Goal: Task Accomplishment & Management: Manage account settings

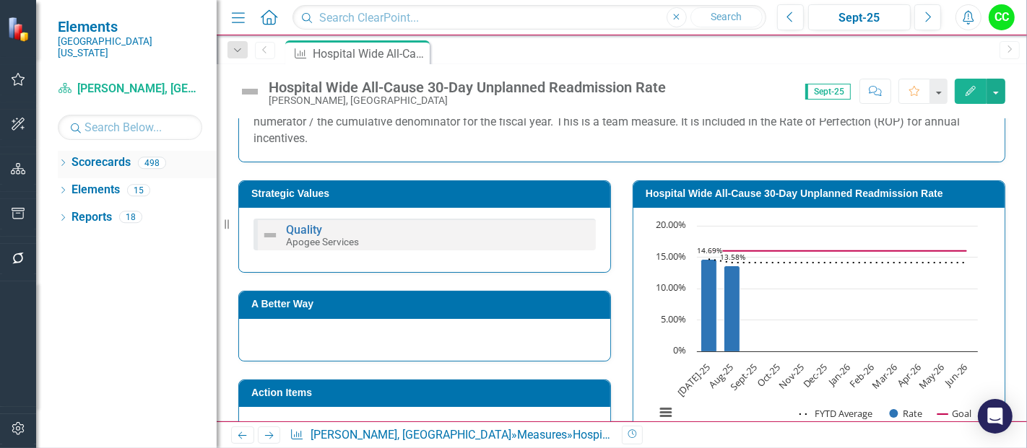
click at [63, 160] on icon "Dropdown" at bounding box center [63, 164] width 10 height 8
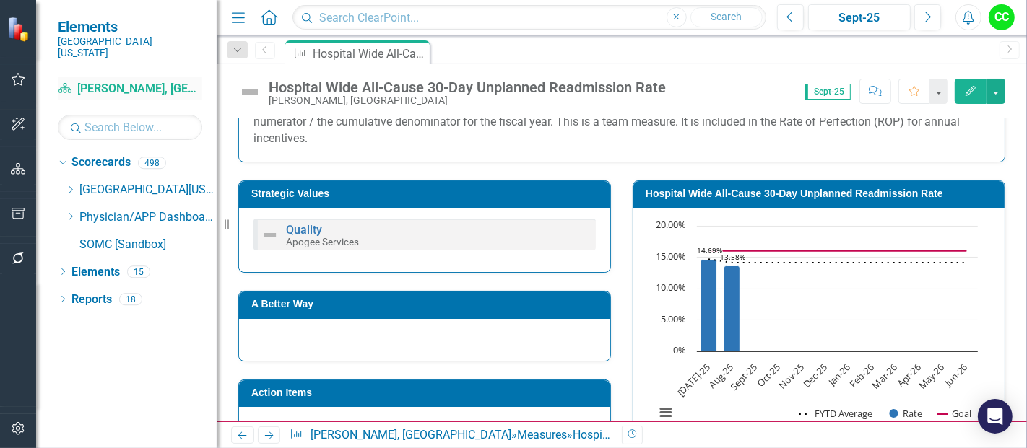
click at [103, 81] on link "Scorecard Usreesha Gourneni, MD" at bounding box center [130, 89] width 144 height 17
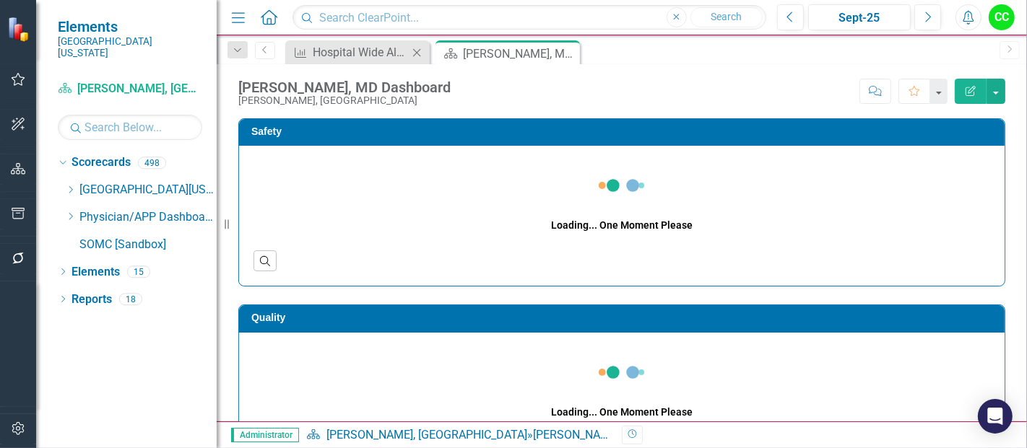
click at [417, 50] on icon "Close" at bounding box center [416, 53] width 14 height 12
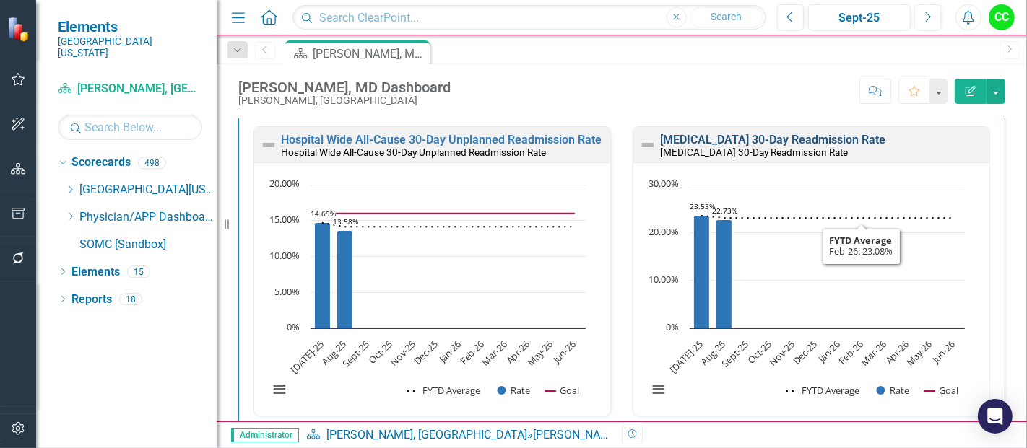
click at [800, 137] on link "[MEDICAL_DATA] 30-Day Readmission Rate" at bounding box center [772, 140] width 225 height 14
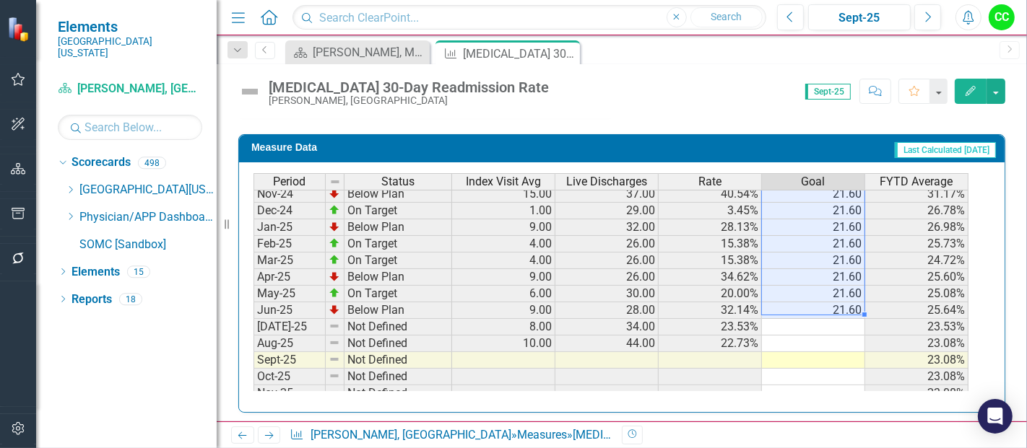
drag, startPoint x: 813, startPoint y: 203, endPoint x: 842, endPoint y: 303, distance: 103.7
click at [842, 303] on tbody "Sep-23 Below Plan 9.00 32.00 28.13% 21.60 31.68% Oct-23 Below Plan 9.00 25.00 3…" at bounding box center [610, 211] width 715 height 516
click at [838, 319] on td at bounding box center [813, 327] width 103 height 17
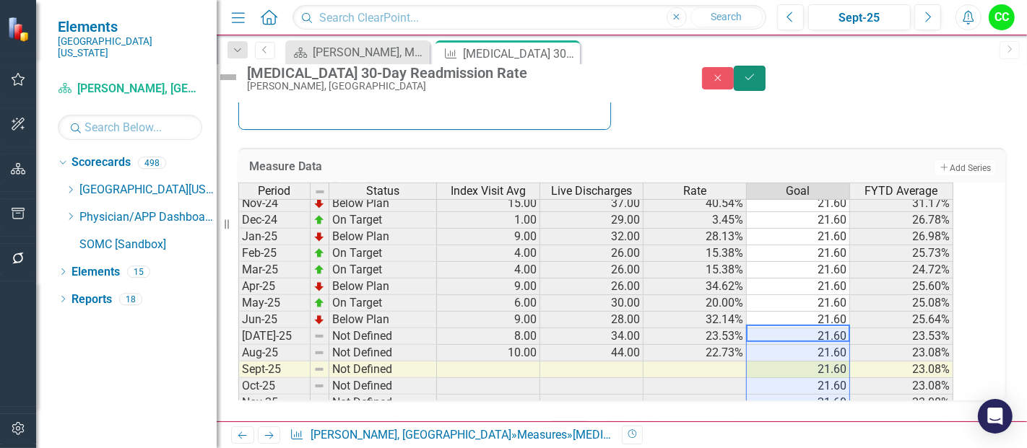
click at [754, 80] on icon "submit" at bounding box center [749, 77] width 9 height 6
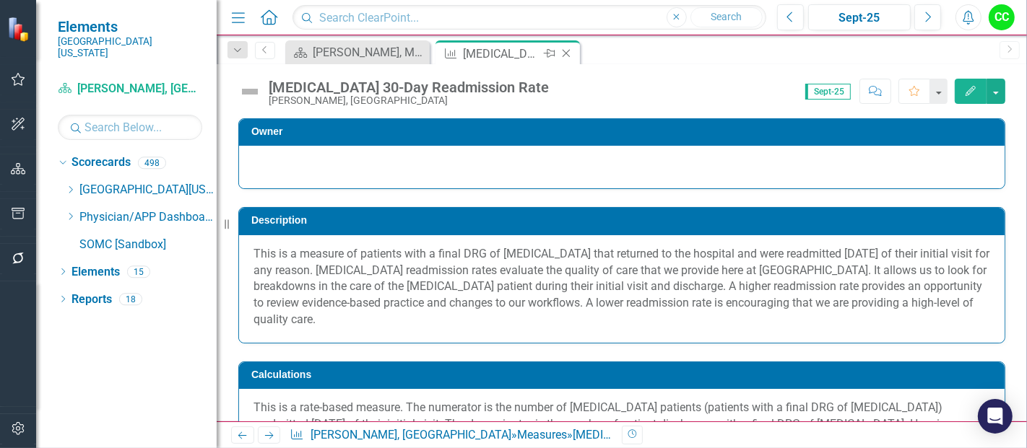
click at [565, 52] on icon at bounding box center [567, 54] width 8 height 8
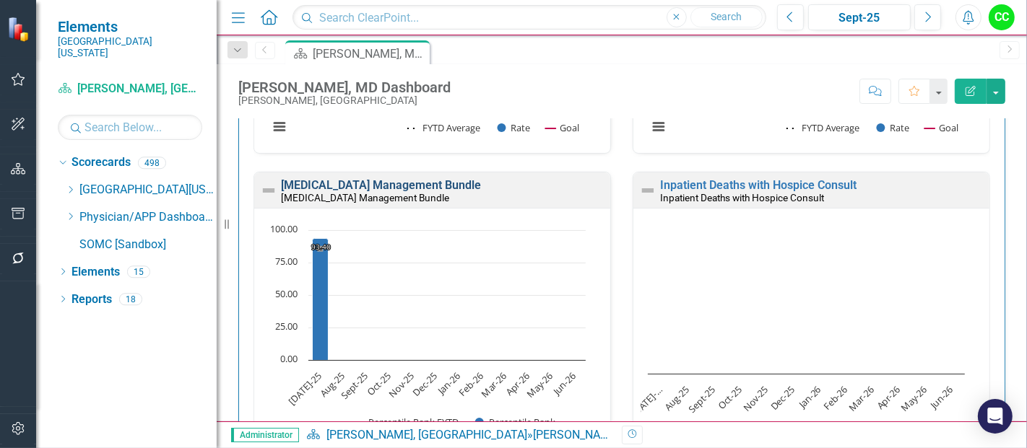
click at [481, 186] on link "[MEDICAL_DATA] Management Bundle" at bounding box center [381, 185] width 200 height 14
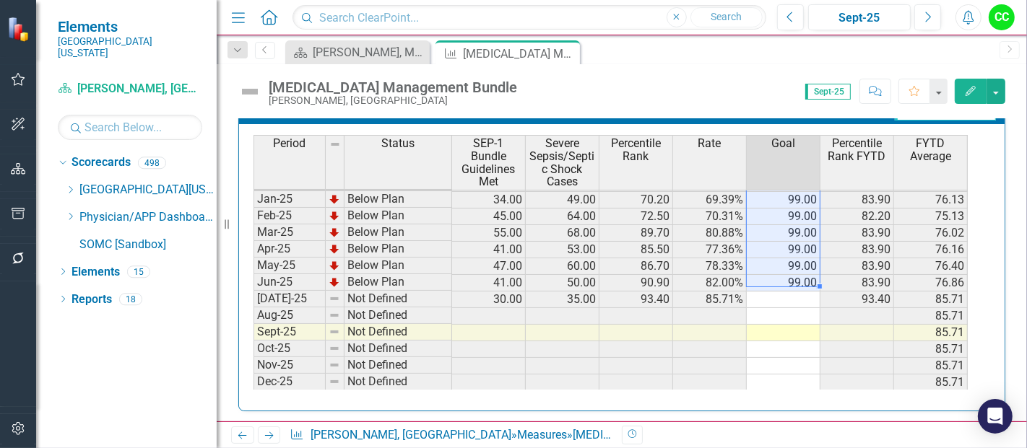
drag, startPoint x: 780, startPoint y: 195, endPoint x: 799, endPoint y: 280, distance: 87.2
click at [799, 280] on tbody "Sep-23 Below Plan 13.00 28.00 21.40 46.43% 100.00 48.39 Oct-23 Below Plan 24.00…" at bounding box center [610, 192] width 714 height 532
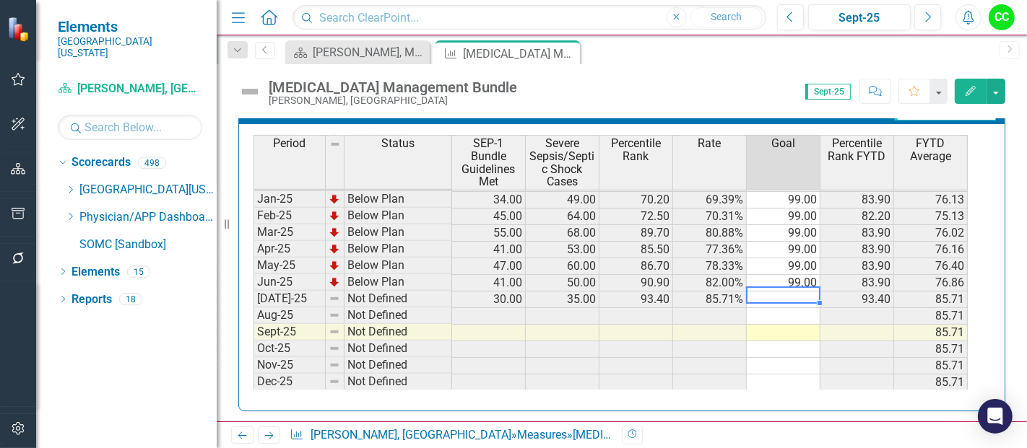
click at [788, 294] on td at bounding box center [784, 300] width 74 height 17
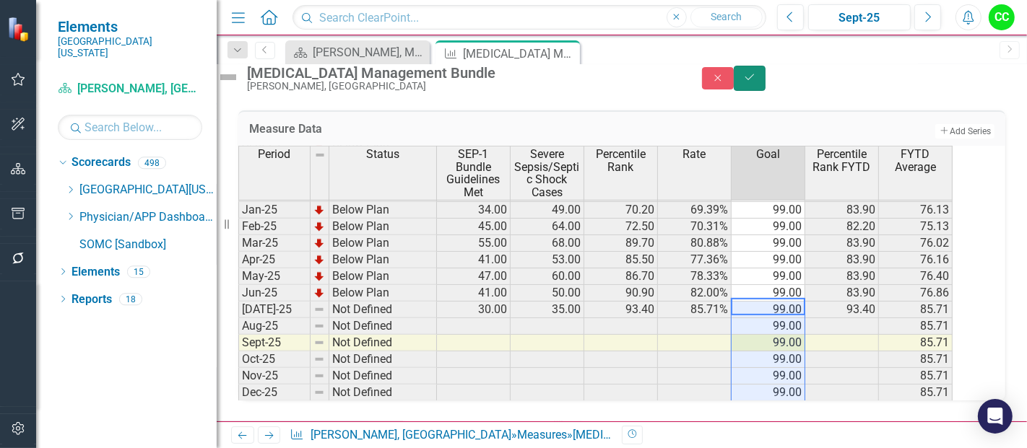
click at [756, 80] on icon "Save" at bounding box center [749, 77] width 13 height 10
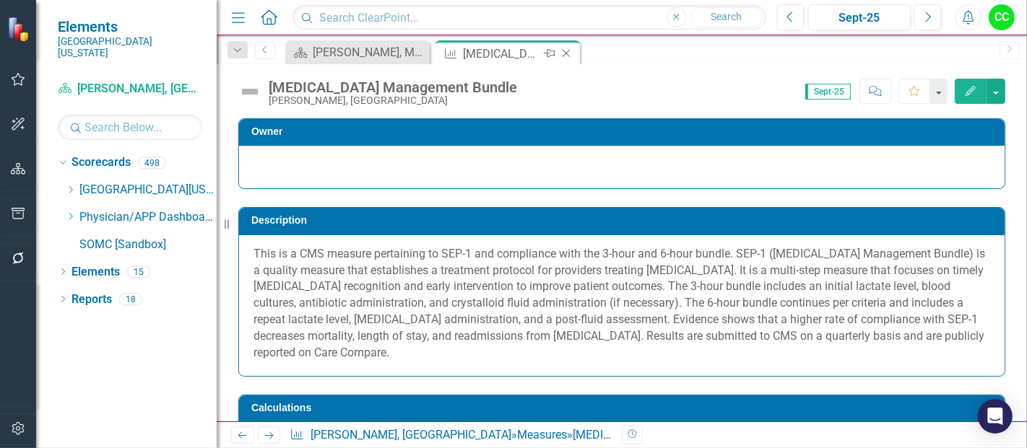
click at [564, 51] on icon at bounding box center [567, 54] width 8 height 8
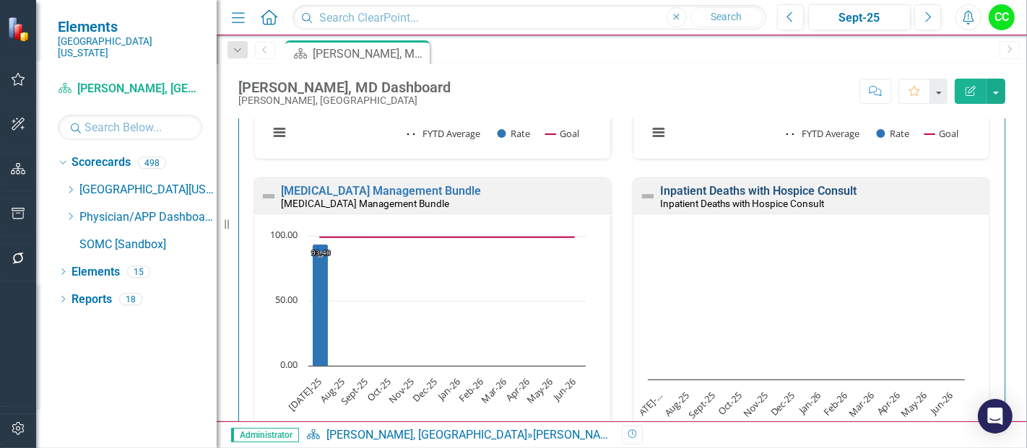
click at [809, 190] on link "Inpatient Deaths with Hospice Consult" at bounding box center [758, 191] width 196 height 14
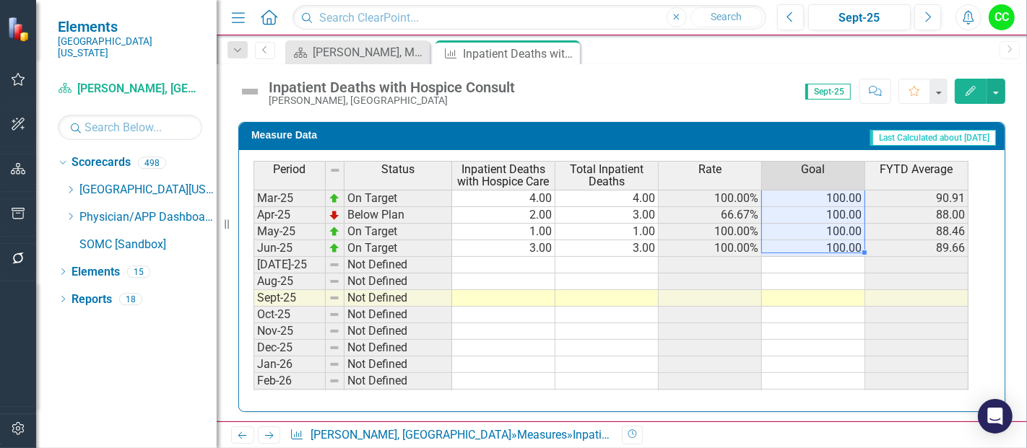
drag, startPoint x: 839, startPoint y: 194, endPoint x: 834, endPoint y: 242, distance: 47.9
click at [834, 242] on tbody "Sep-23 On Target 8.00 8.00 100.00% 100.00 95.00 Oct-23 On Target 3.00 3.00 100.…" at bounding box center [610, 157] width 715 height 532
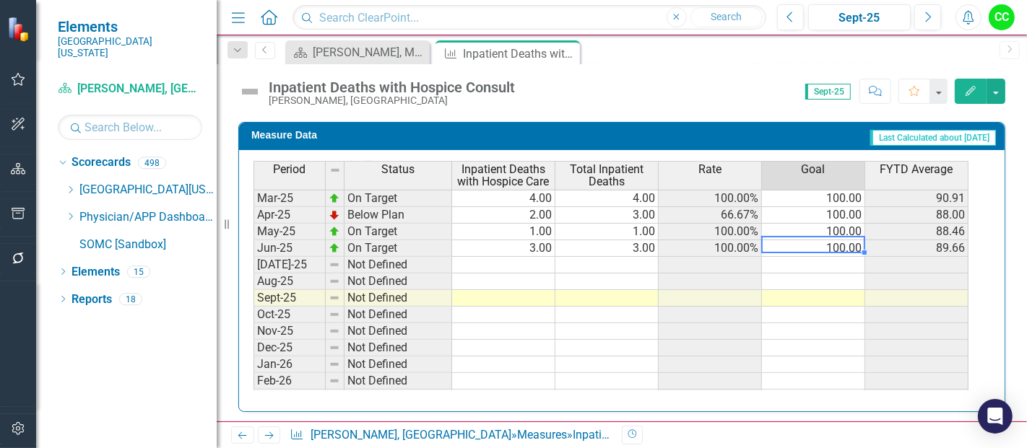
click at [834, 242] on td "100.00" at bounding box center [813, 248] width 103 height 17
click at [842, 257] on td at bounding box center [813, 265] width 103 height 17
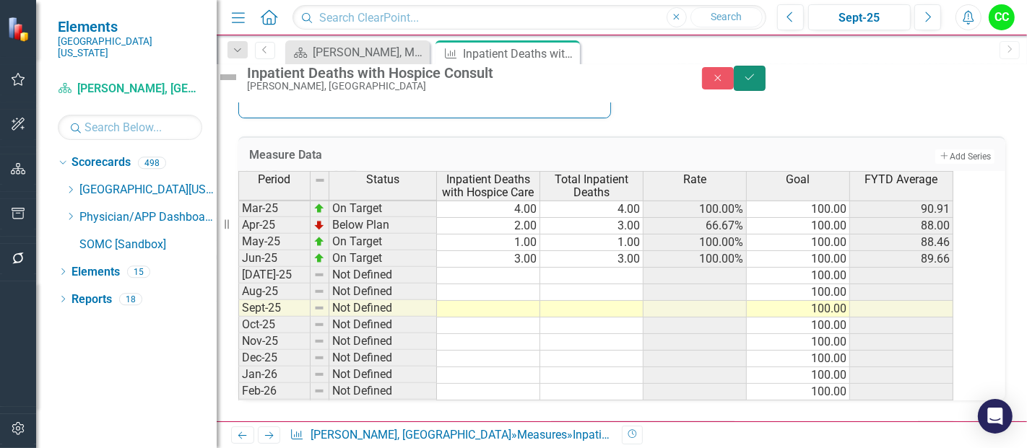
click at [756, 81] on icon "Save" at bounding box center [749, 77] width 13 height 10
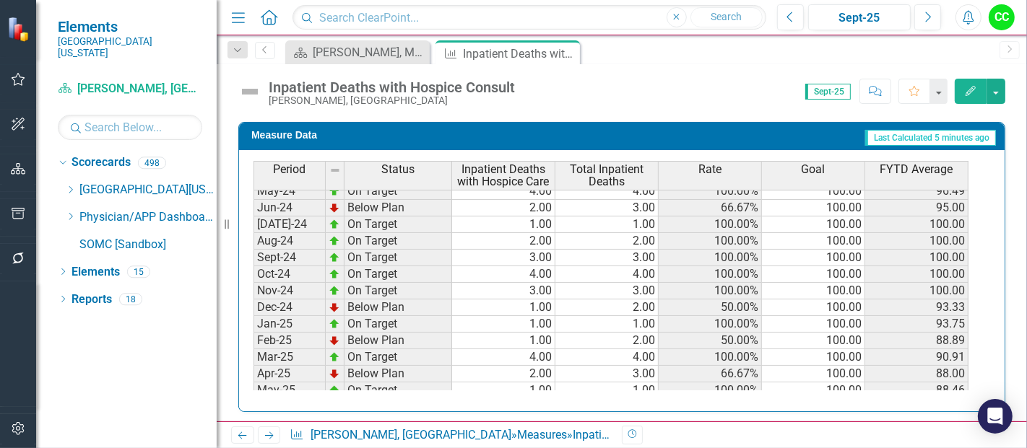
scroll to position [513, 0]
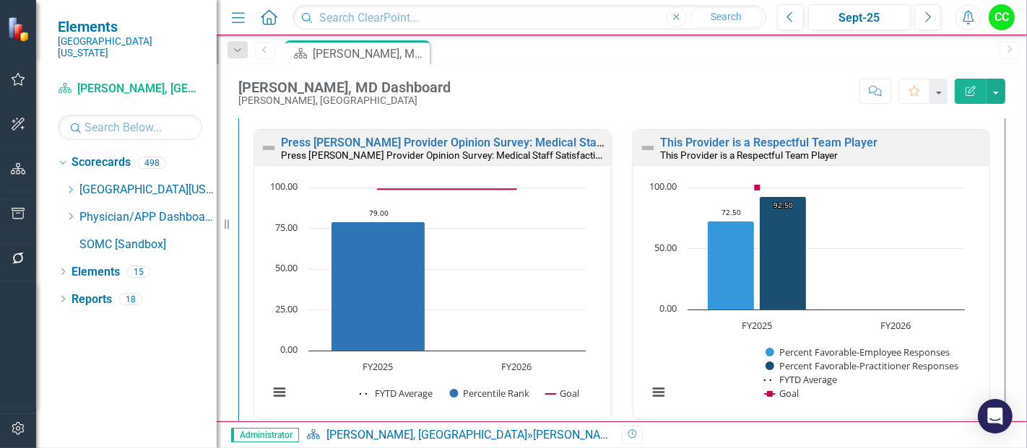
scroll to position [1561, 0]
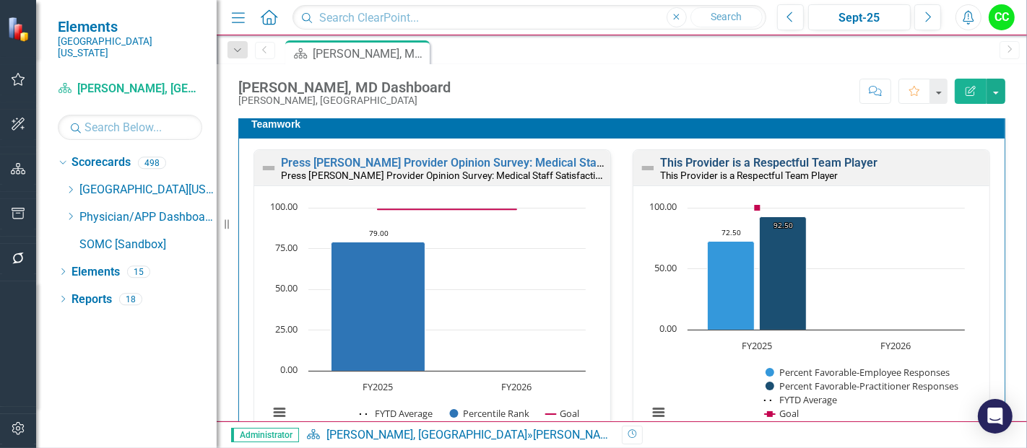
click at [737, 156] on link "This Provider is a Respectful Team Player" at bounding box center [768, 163] width 217 height 14
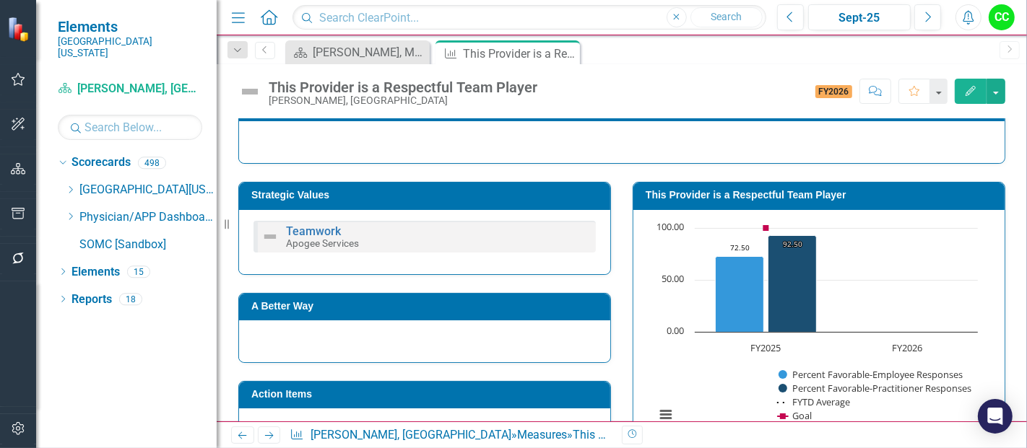
scroll to position [552, 0]
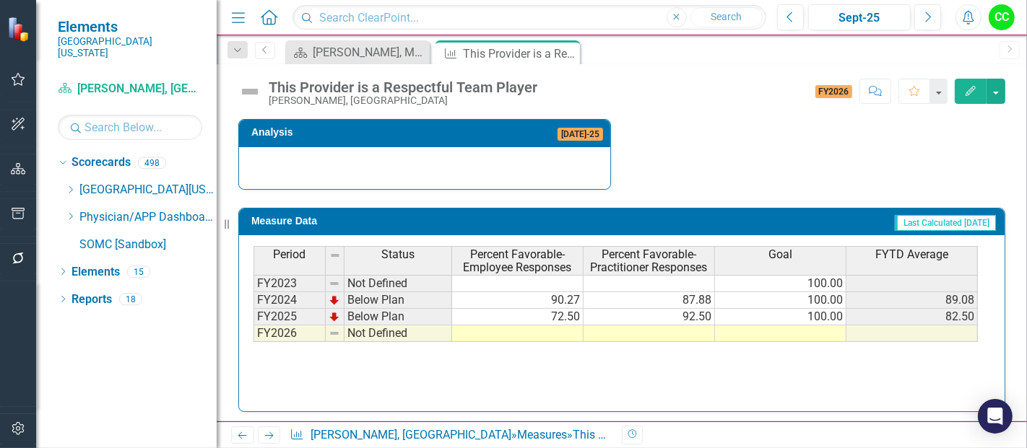
click at [795, 327] on td at bounding box center [780, 334] width 131 height 17
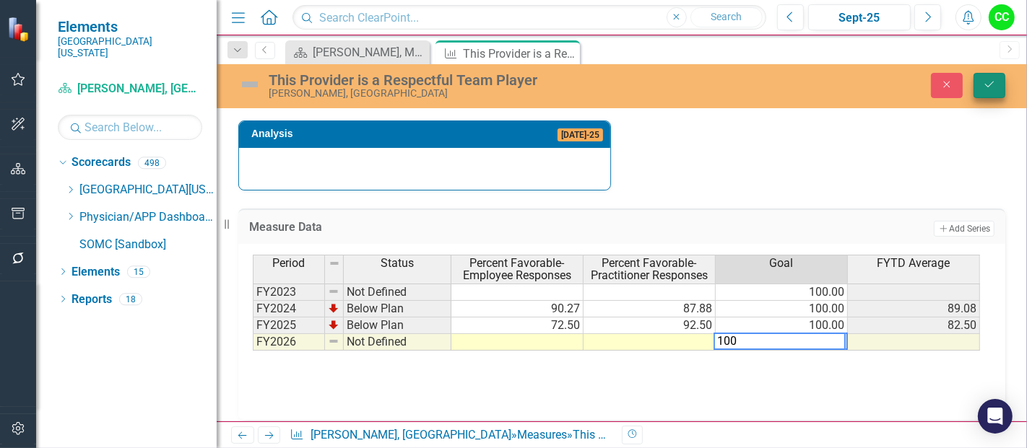
type textarea "100"
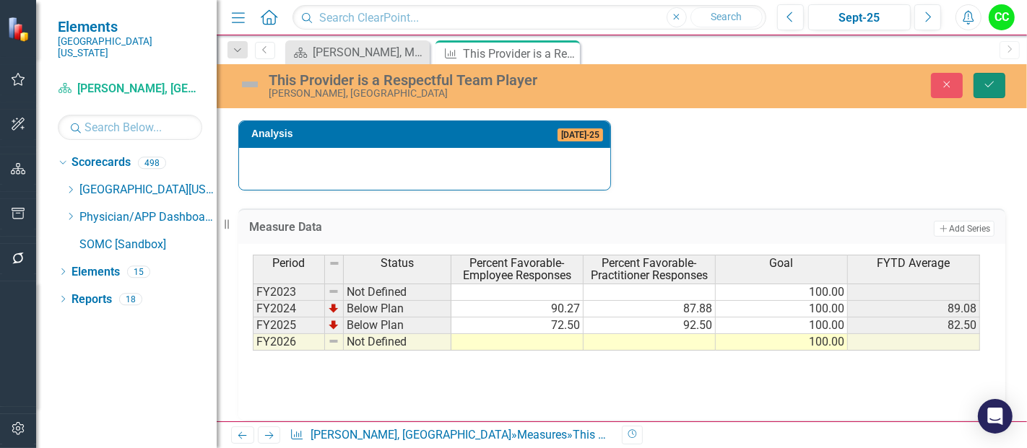
click at [994, 90] on button "Save" at bounding box center [989, 85] width 32 height 25
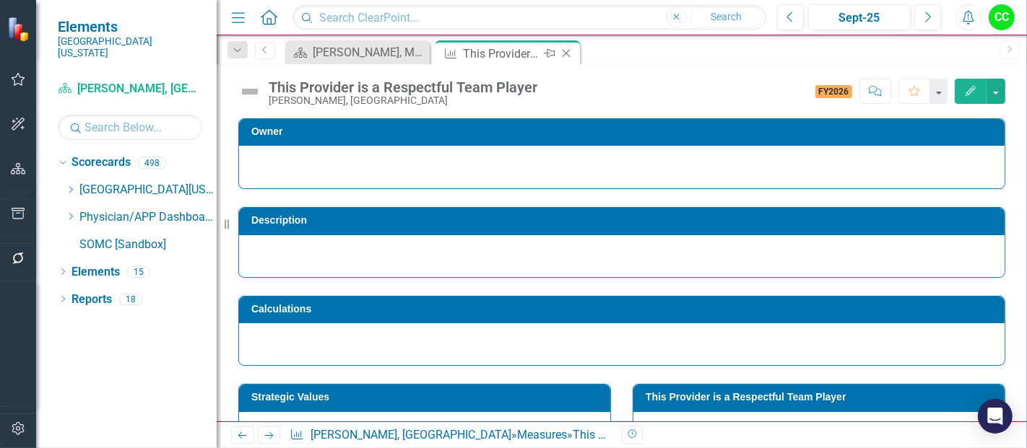
click at [565, 48] on icon "Close" at bounding box center [566, 54] width 14 height 12
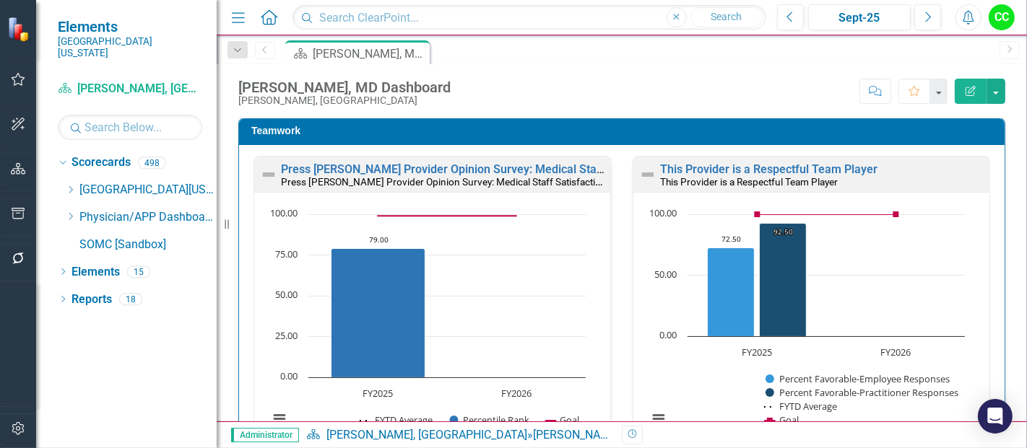
scroll to position [1934, 0]
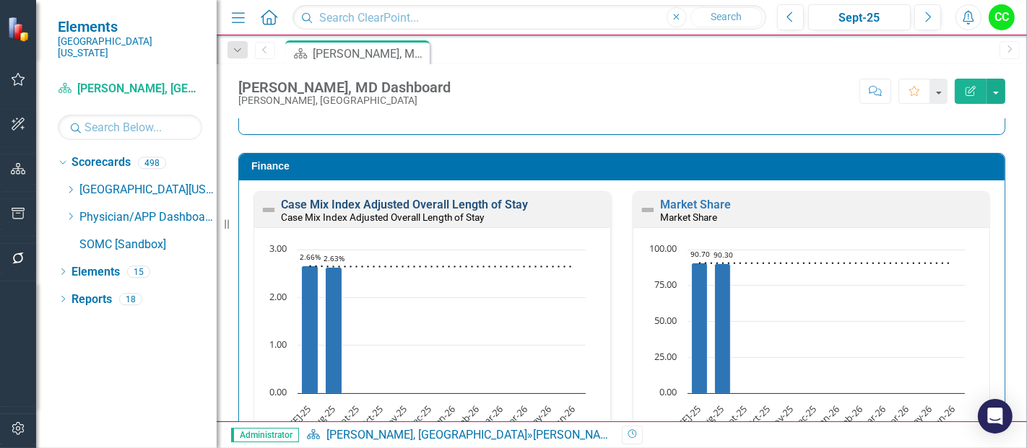
click at [451, 198] on link "Case Mix Index Adjusted Overall Length of Stay" at bounding box center [404, 205] width 247 height 14
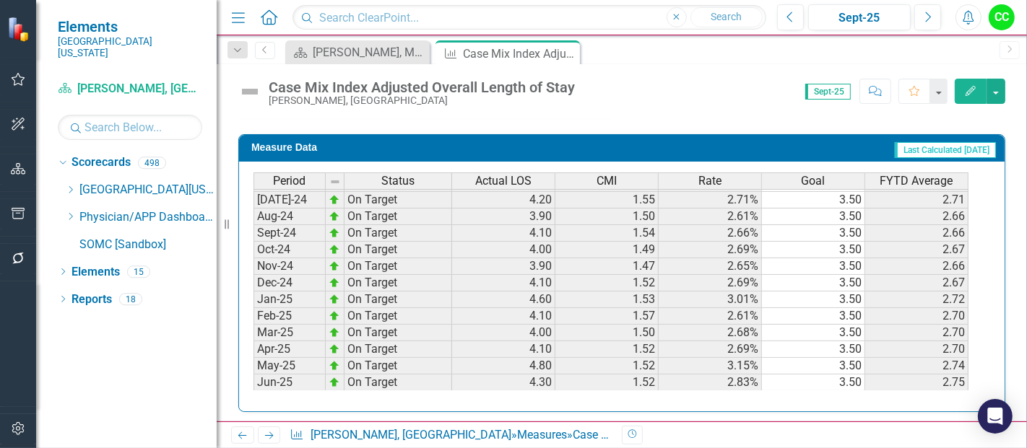
scroll to position [394, 0]
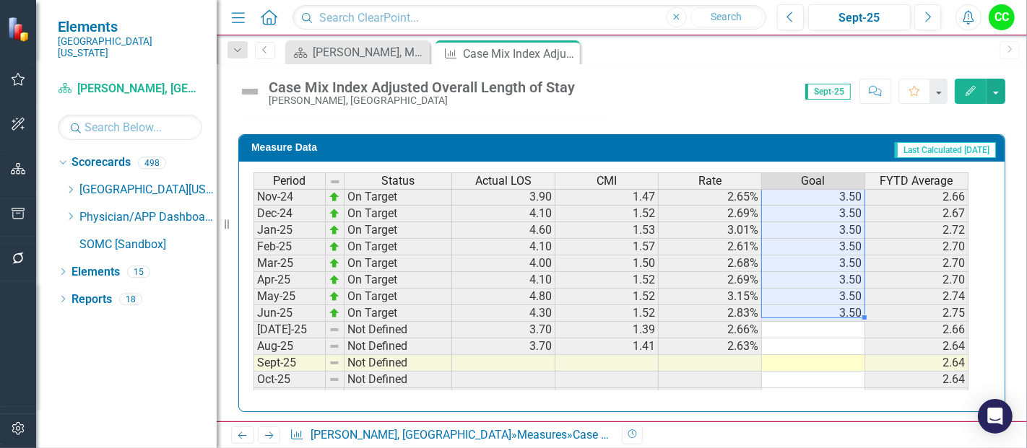
drag, startPoint x: 841, startPoint y: 196, endPoint x: 838, endPoint y: 304, distance: 107.7
click at [838, 304] on tbody "Sep-23 On Target 4.10 1.47 2.78% 3.50 2.94 Oct-23 On Target 4.10 1.42 2.90% 3.5…" at bounding box center [610, 214] width 715 height 516
click at [829, 322] on td at bounding box center [813, 330] width 103 height 17
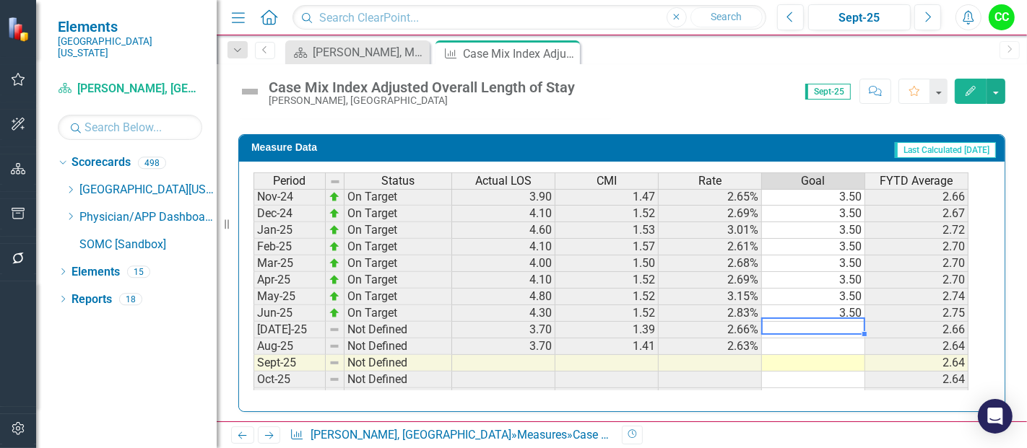
type textarea "3.5"
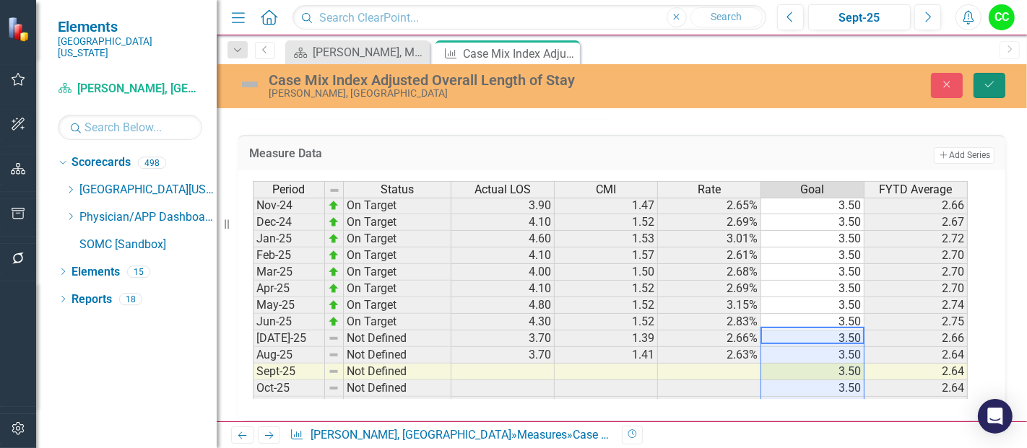
click at [992, 78] on button "Save" at bounding box center [989, 85] width 32 height 25
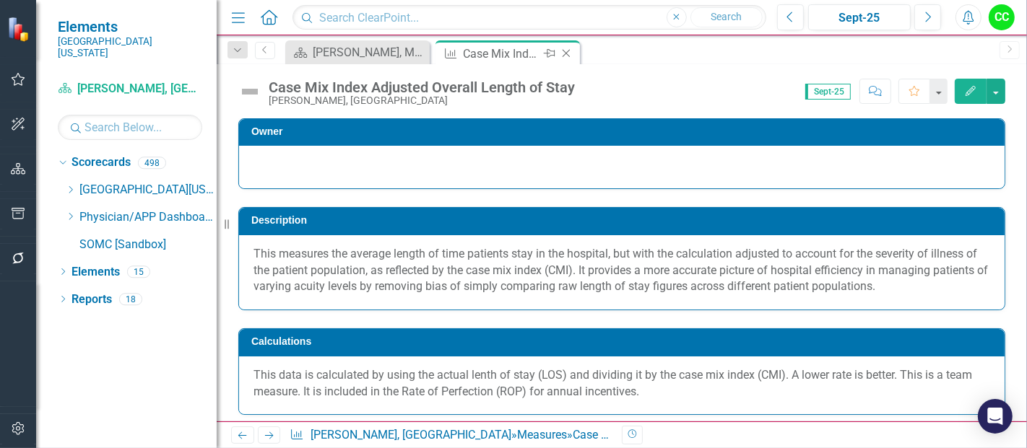
click at [568, 49] on icon "Close" at bounding box center [566, 54] width 14 height 12
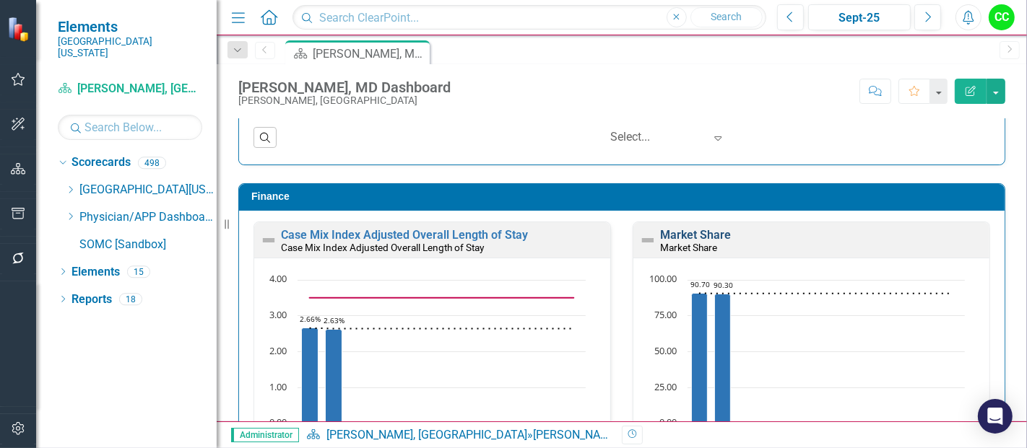
click at [685, 234] on link "Market Share" at bounding box center [695, 235] width 71 height 14
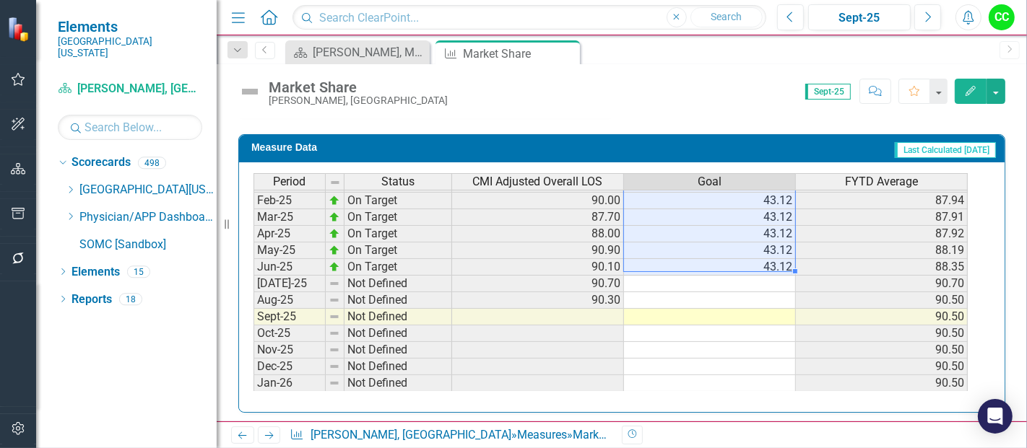
drag, startPoint x: 770, startPoint y: 195, endPoint x: 773, endPoint y: 262, distance: 67.2
click at [773, 262] on tbody "Sep-23 On Target 82.80 43.12 83.30 Oct-23 On Target 80.70 43.12 82.65 Nov-23 On…" at bounding box center [610, 168] width 714 height 516
click at [768, 276] on td at bounding box center [710, 284] width 172 height 17
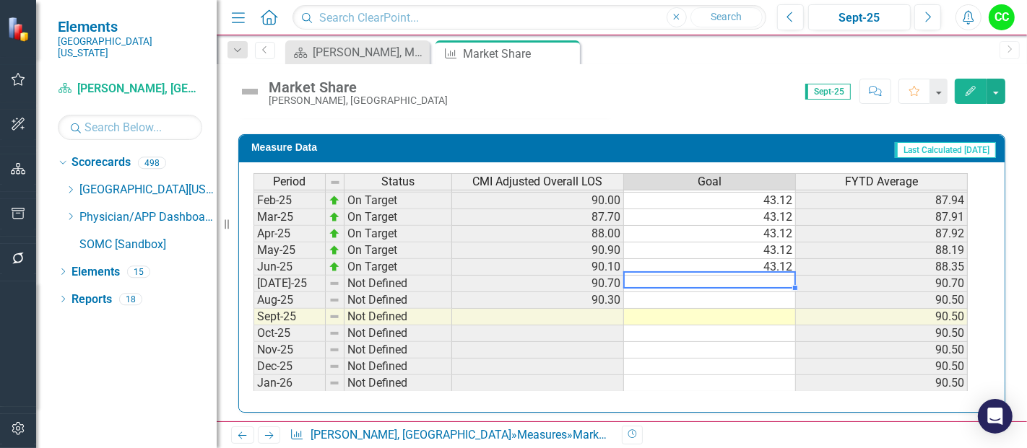
type textarea "43.12"
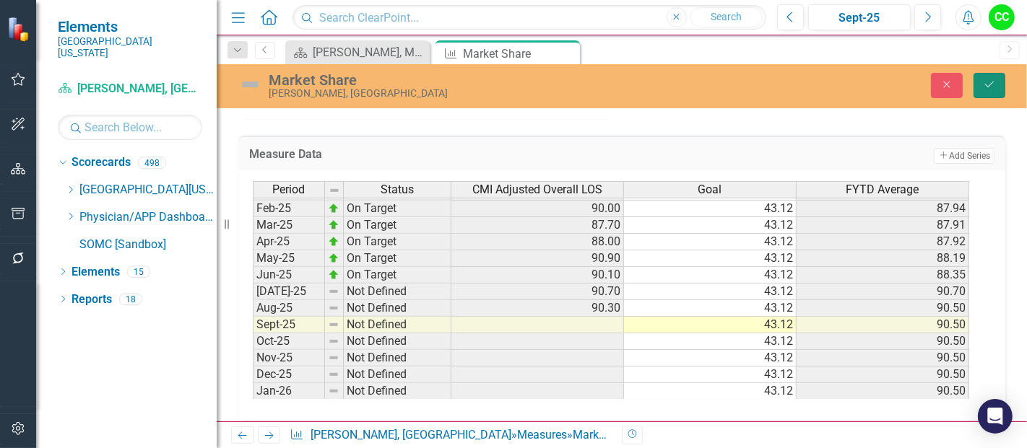
click at [996, 86] on button "Save" at bounding box center [989, 85] width 32 height 25
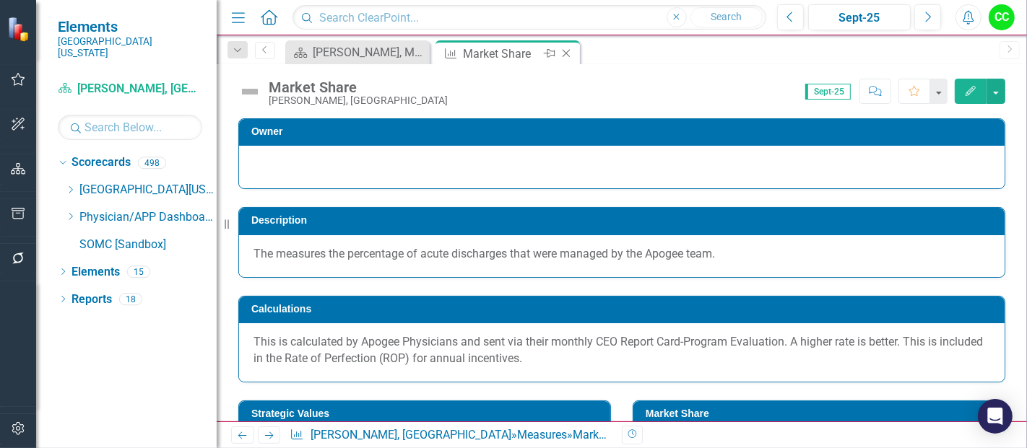
click at [567, 51] on icon "Close" at bounding box center [566, 54] width 14 height 12
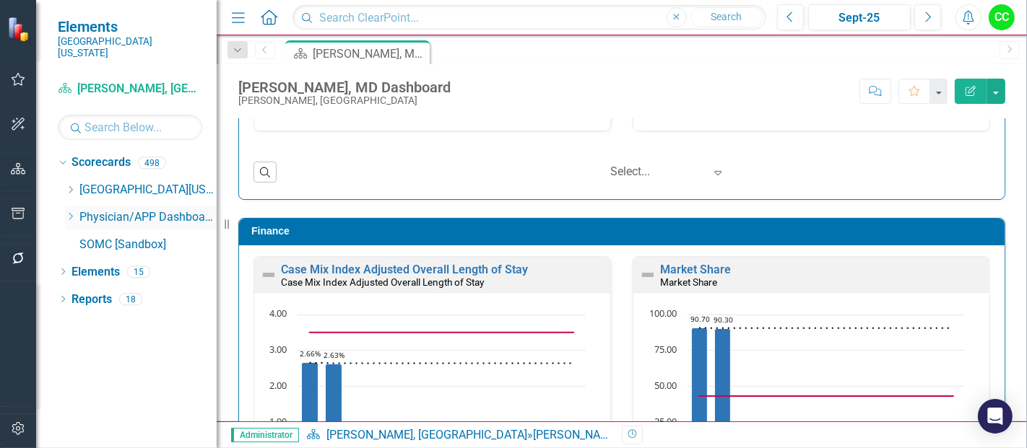
click at [68, 212] on div "Dropdown" at bounding box center [70, 218] width 11 height 12
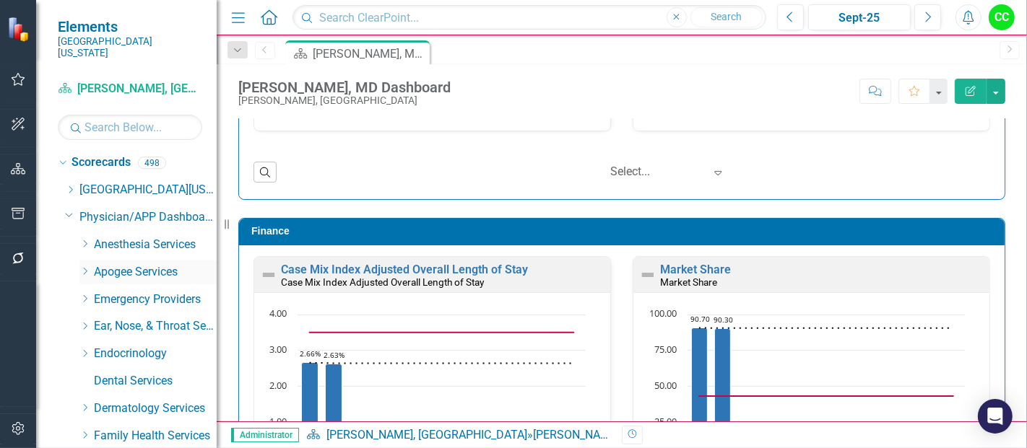
click at [82, 267] on icon "Dropdown" at bounding box center [84, 271] width 11 height 9
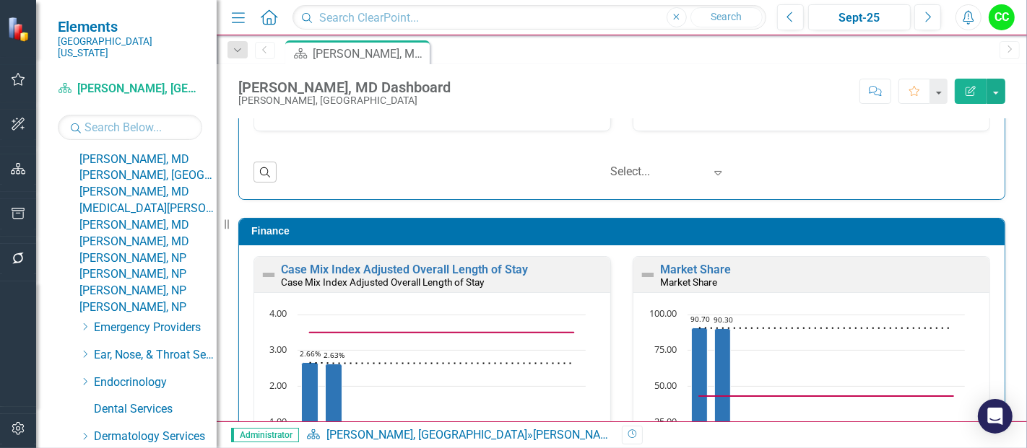
click at [158, 118] on link "Una Ijeoma-[GEOGRAPHIC_DATA], [GEOGRAPHIC_DATA]" at bounding box center [147, 110] width 137 height 17
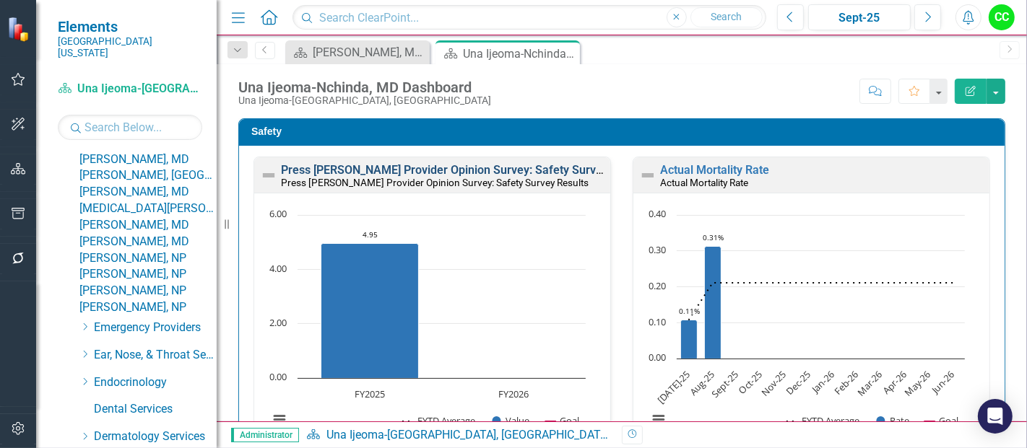
click at [500, 173] on link "Press [PERSON_NAME] Provider Opinion Survey: Safety Survey Results" at bounding box center [465, 170] width 368 height 14
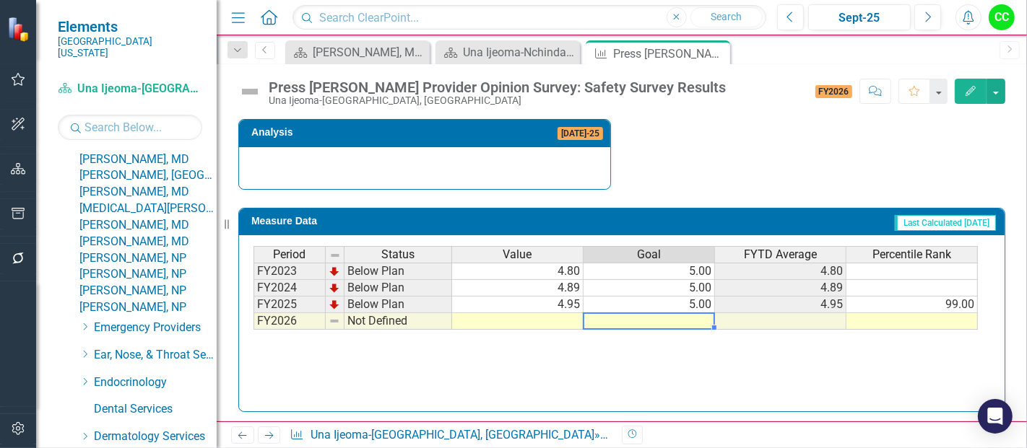
click at [664, 321] on td at bounding box center [648, 321] width 131 height 17
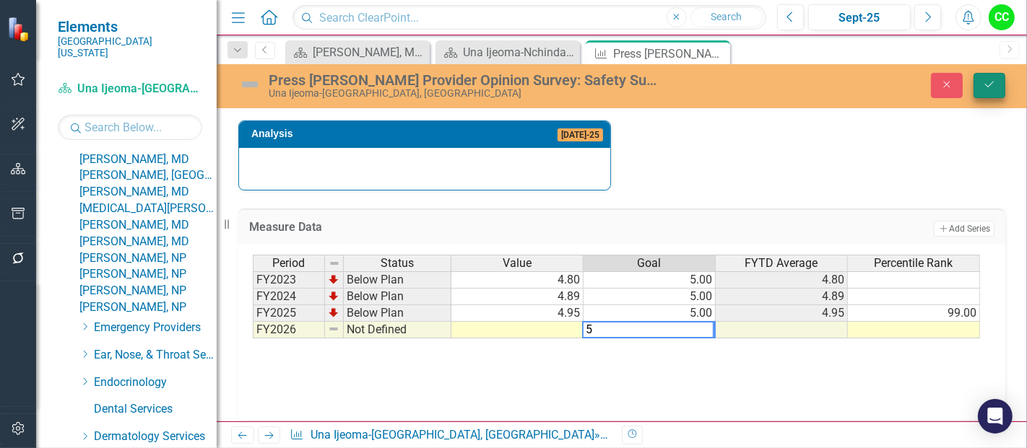
type textarea "5"
click at [994, 90] on button "Save" at bounding box center [989, 85] width 32 height 25
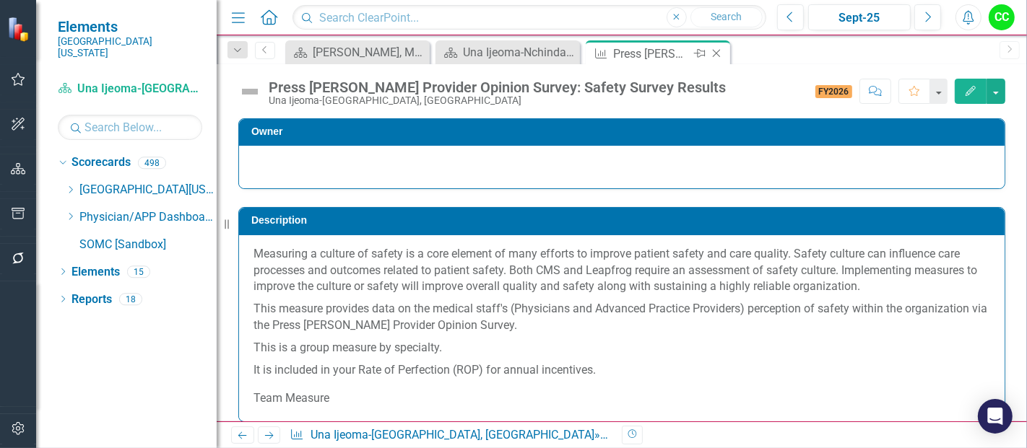
click at [717, 52] on icon "Close" at bounding box center [716, 54] width 14 height 12
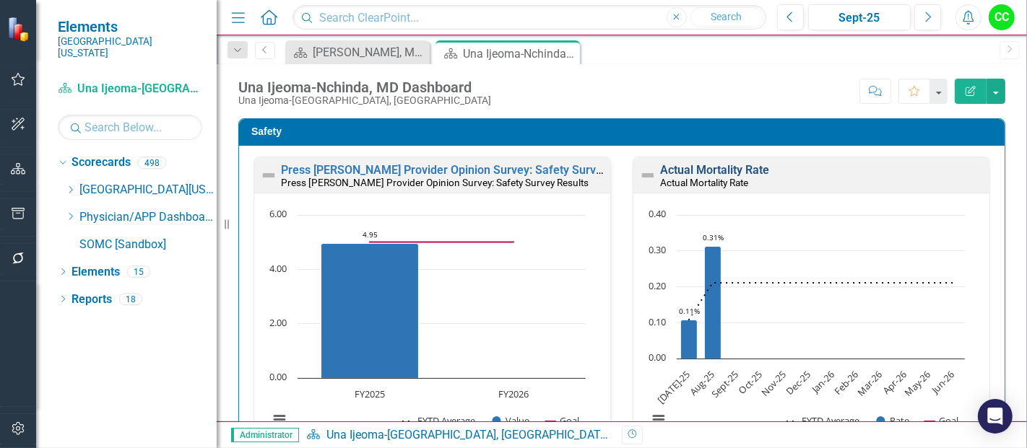
click at [676, 171] on link "Actual Mortality Rate" at bounding box center [714, 170] width 109 height 14
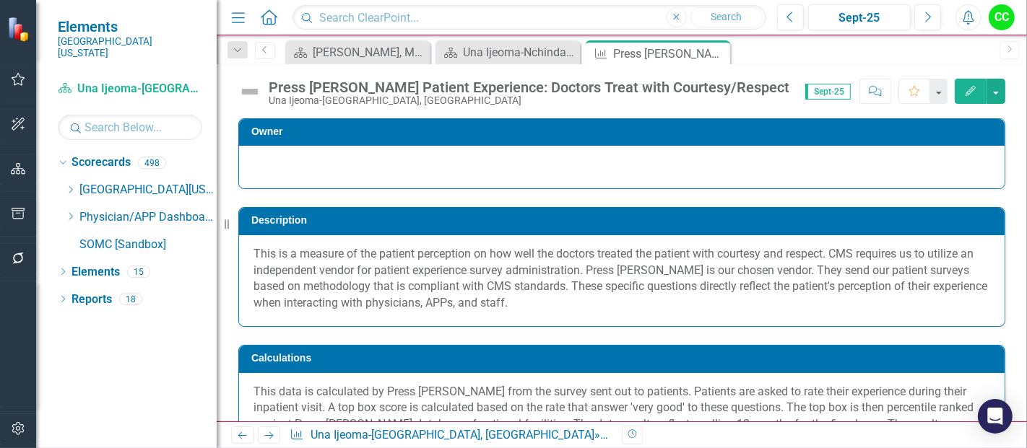
scroll to position [530, 0]
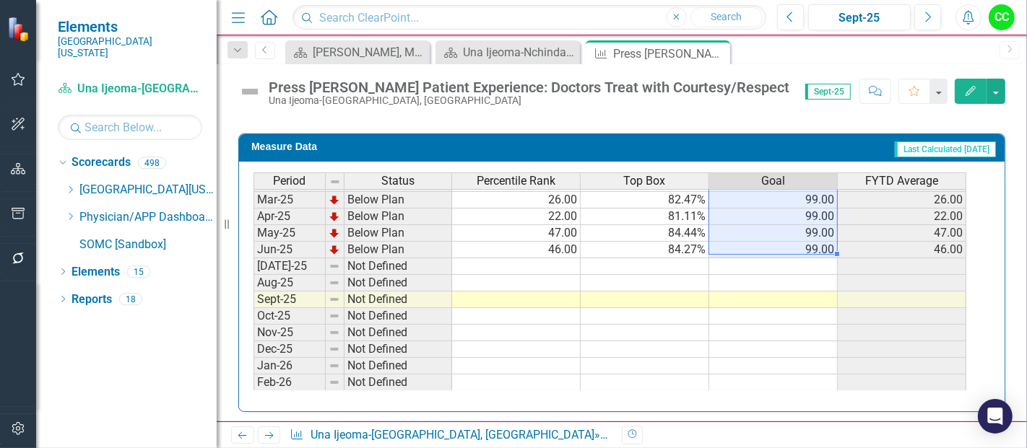
click at [807, 259] on td at bounding box center [773, 267] width 129 height 17
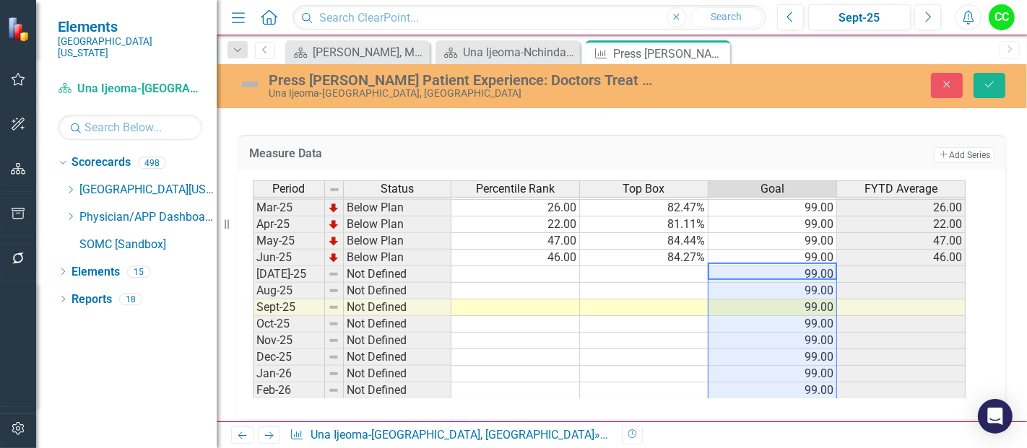
type textarea "99"
click at [983, 76] on button "Save" at bounding box center [989, 85] width 32 height 25
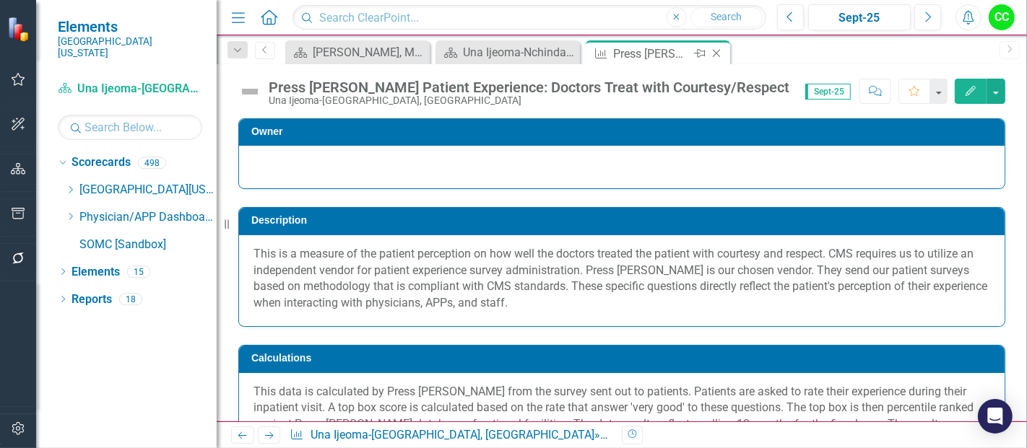
click at [718, 51] on icon at bounding box center [717, 54] width 8 height 8
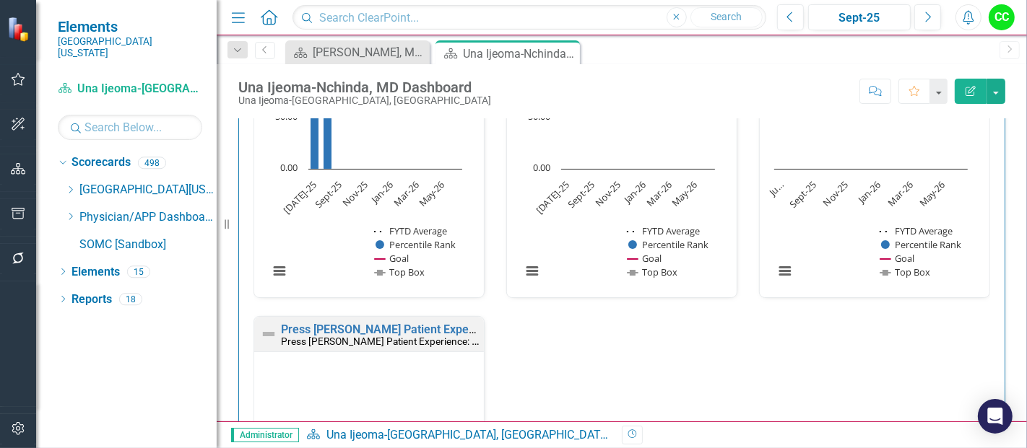
scroll to position [1113, 0]
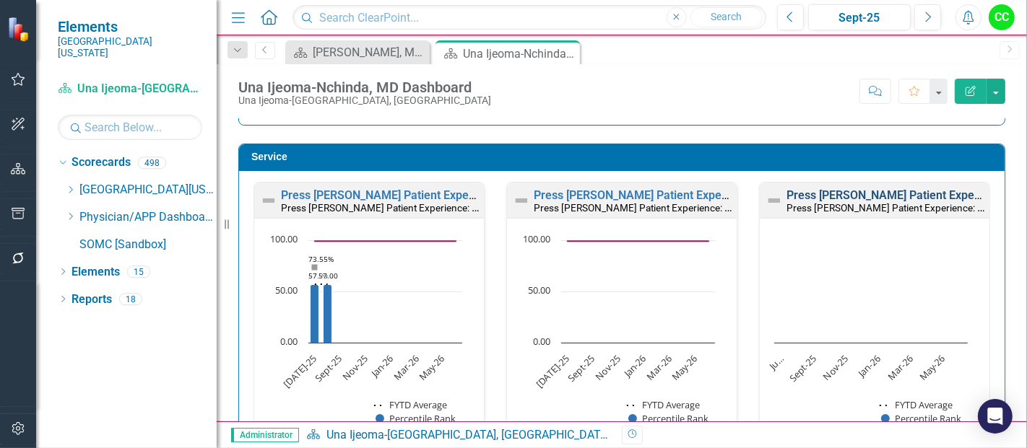
click at [856, 193] on link "Press [PERSON_NAME] Patient Experience: Doctors Listen Carefully to You" at bounding box center [979, 195] width 386 height 14
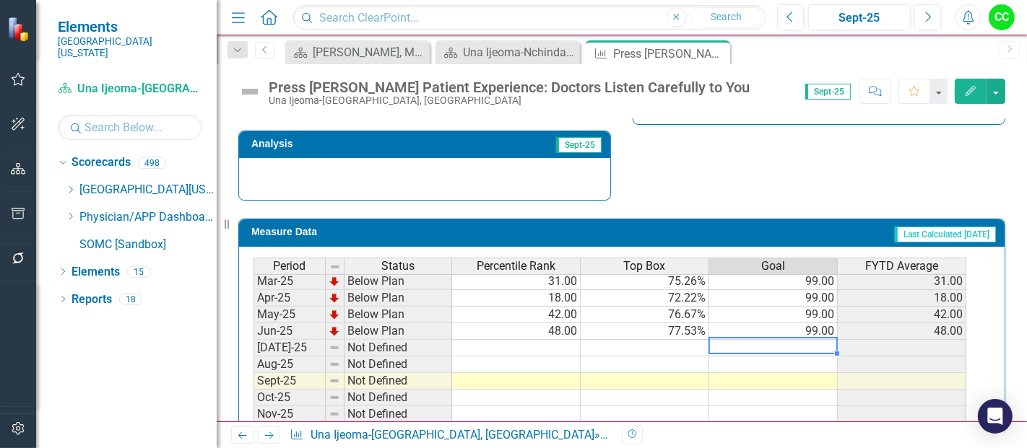
click at [253, 348] on div "Period Status Percentile Rank Top Box Goal FYTD Average Apr-24 Below Plan 35.00…" at bounding box center [253, 306] width 0 height 466
type textarea "99"
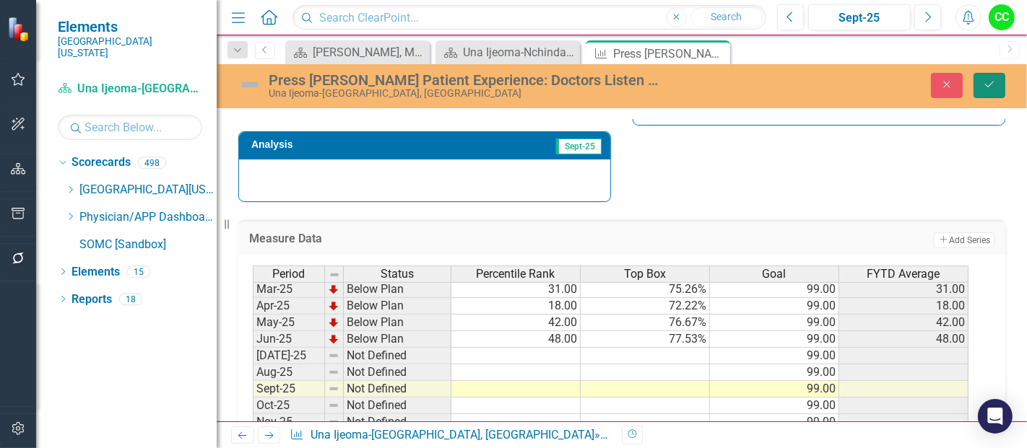
click at [979, 77] on button "Save" at bounding box center [989, 85] width 32 height 25
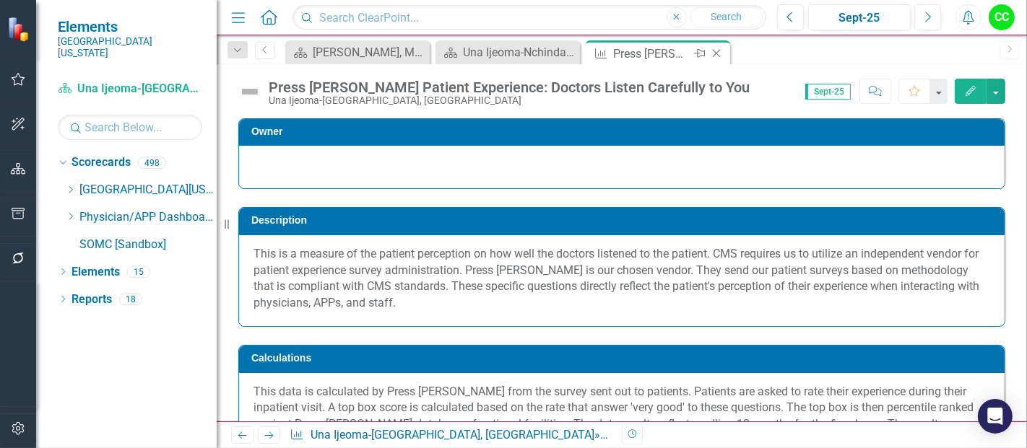
click at [719, 52] on icon "Close" at bounding box center [716, 54] width 14 height 12
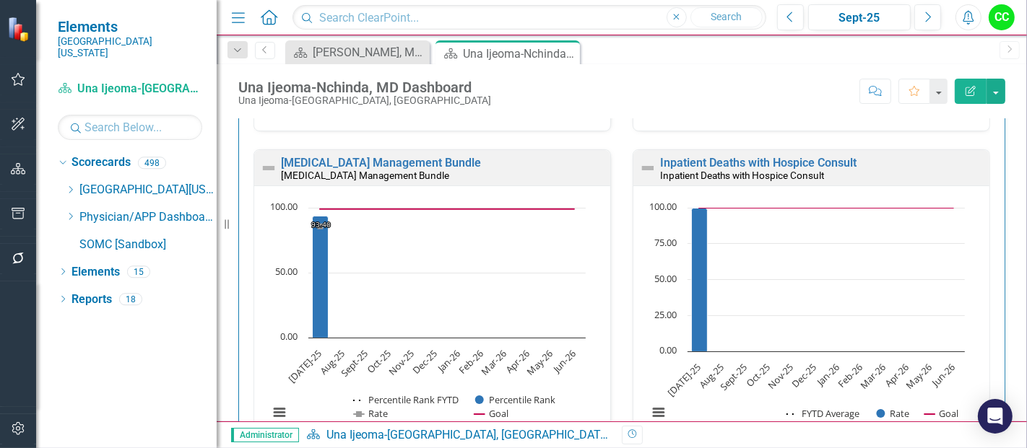
scroll to position [1283, 0]
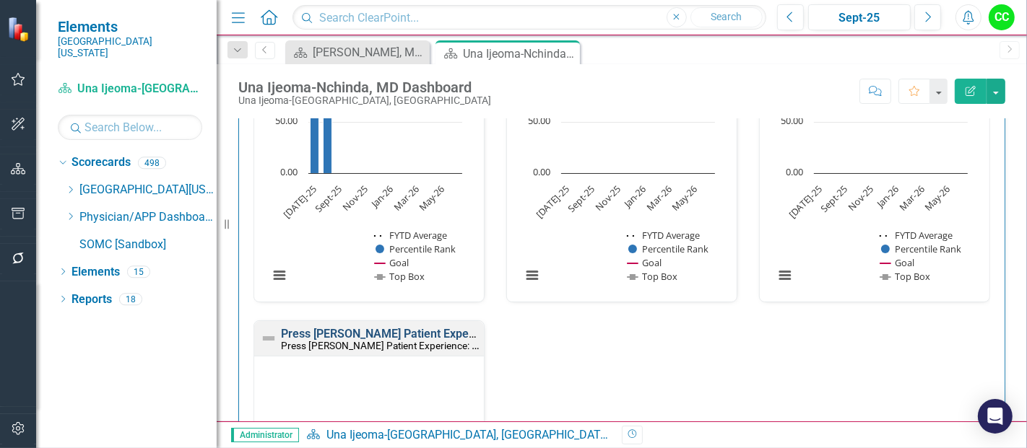
click at [414, 331] on link "Press [PERSON_NAME] Patient Experience: Doctors Explain in Way You Understand" at bounding box center [496, 334] width 430 height 14
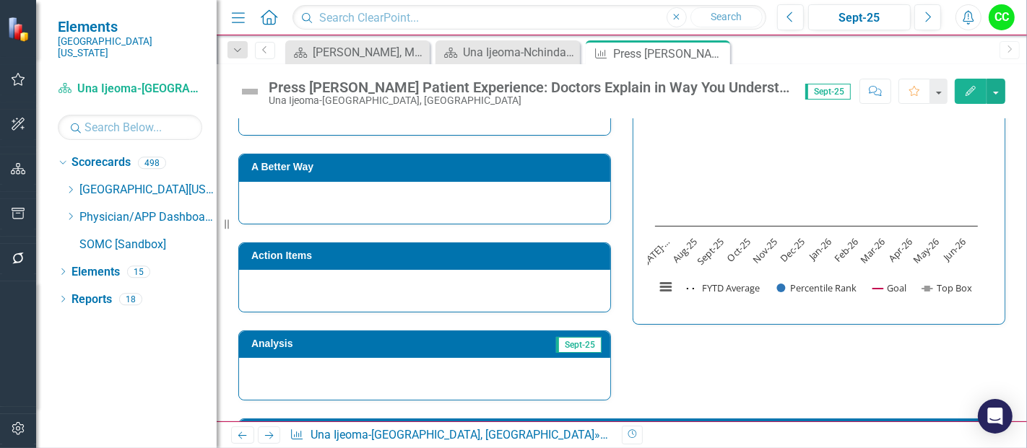
scroll to position [651, 0]
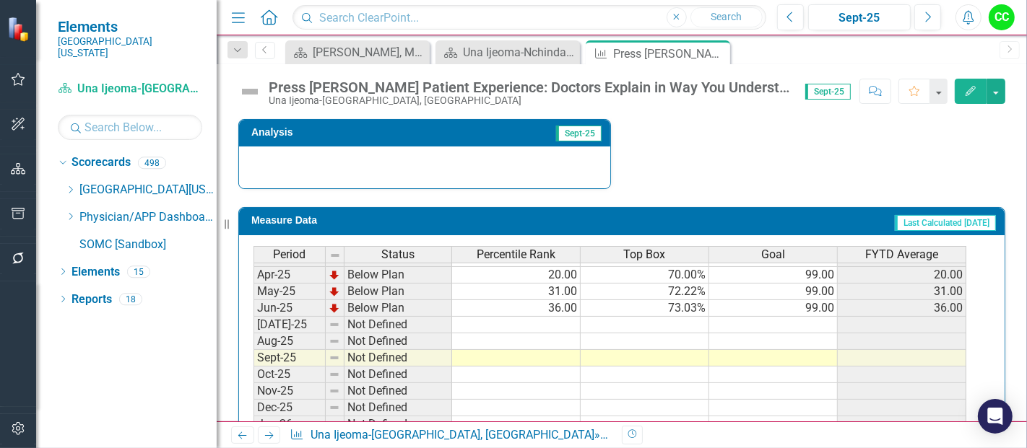
click at [817, 321] on tbody "Oct-23 Below Plan 62.00 76.92% 99.00 62.00 Nov-23 Below Plan 60.00 76.34% 99.00…" at bounding box center [609, 226] width 713 height 516
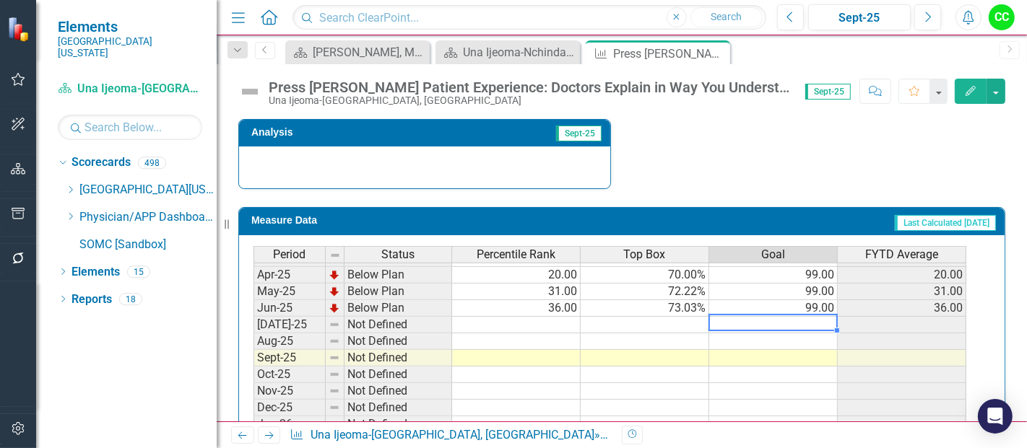
type textarea "99"
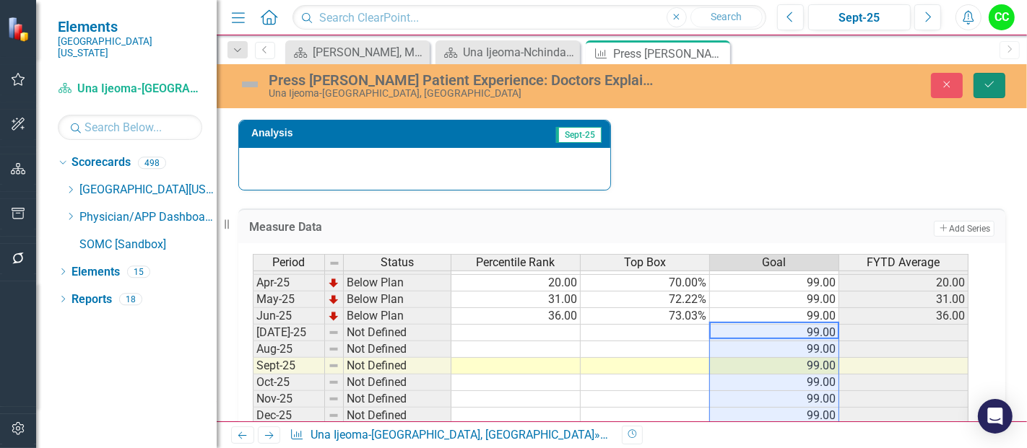
click at [994, 81] on icon "Save" at bounding box center [989, 84] width 13 height 10
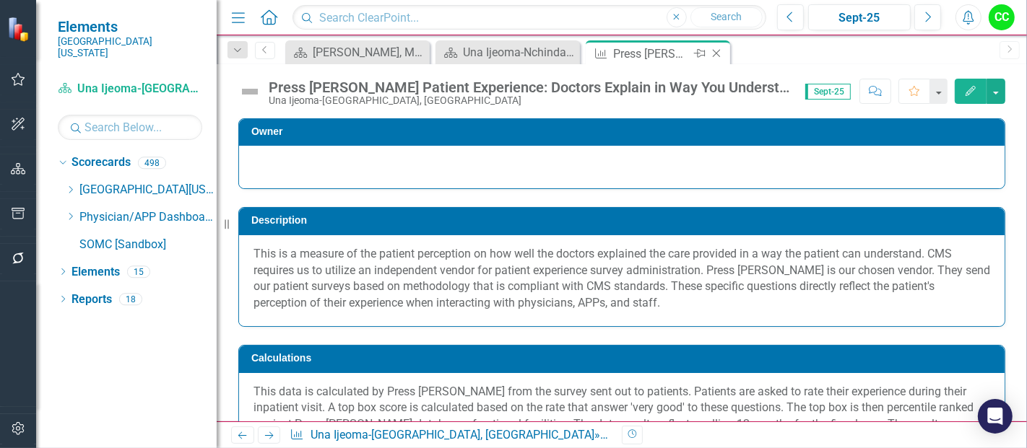
click at [718, 51] on icon at bounding box center [717, 54] width 8 height 8
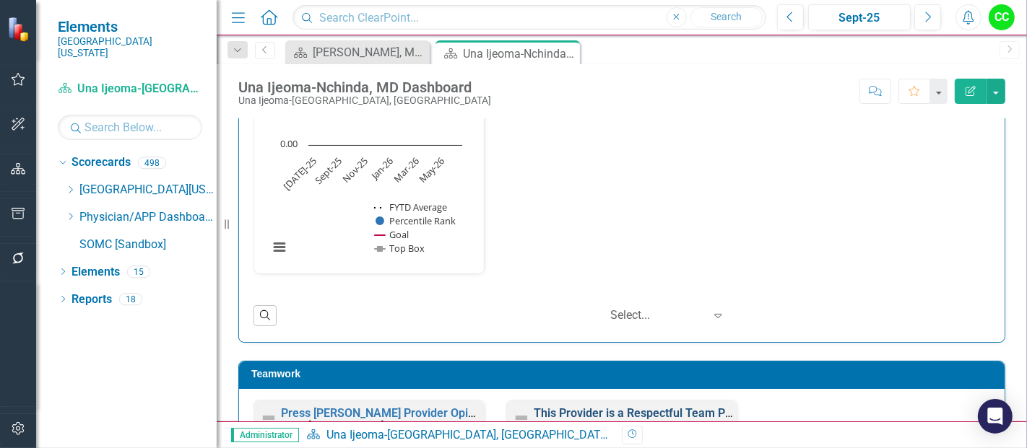
click at [617, 407] on link "This Provider is a Respectful Team Player" at bounding box center [642, 414] width 217 height 14
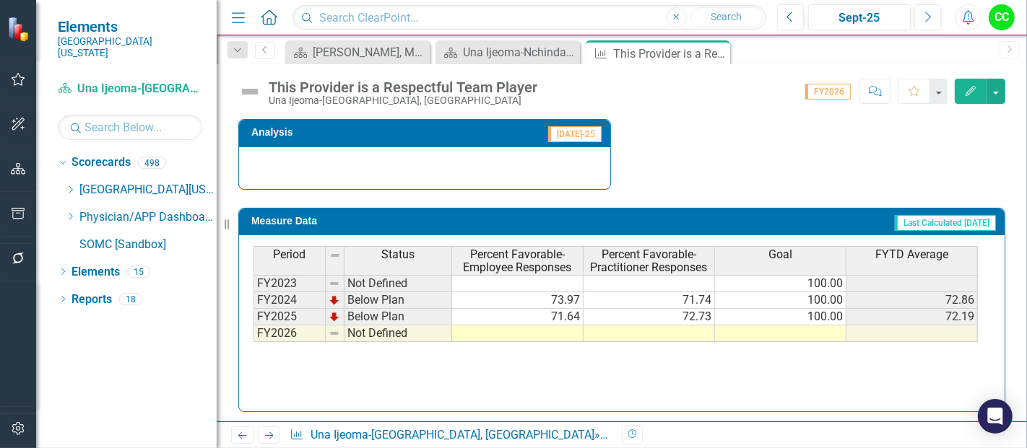
click at [757, 329] on td at bounding box center [780, 334] width 131 height 17
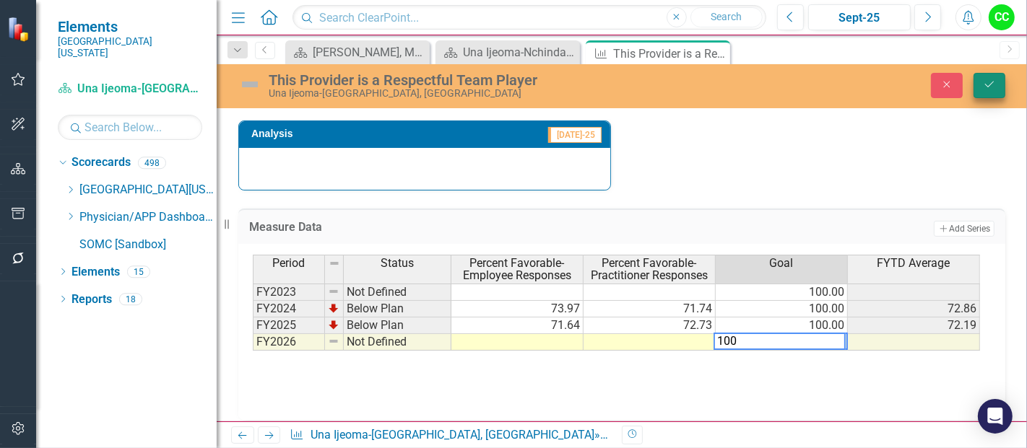
type textarea "100"
click at [994, 83] on icon "Save" at bounding box center [989, 84] width 13 height 10
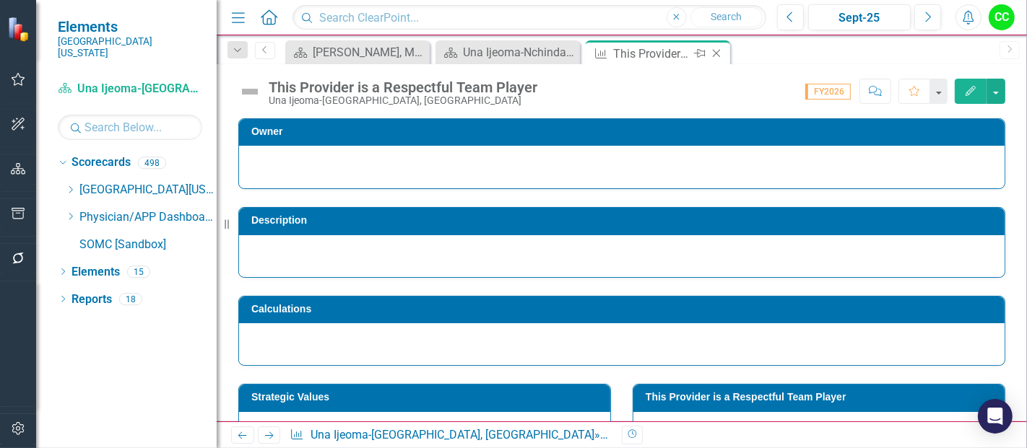
click at [716, 51] on icon "Close" at bounding box center [716, 54] width 14 height 12
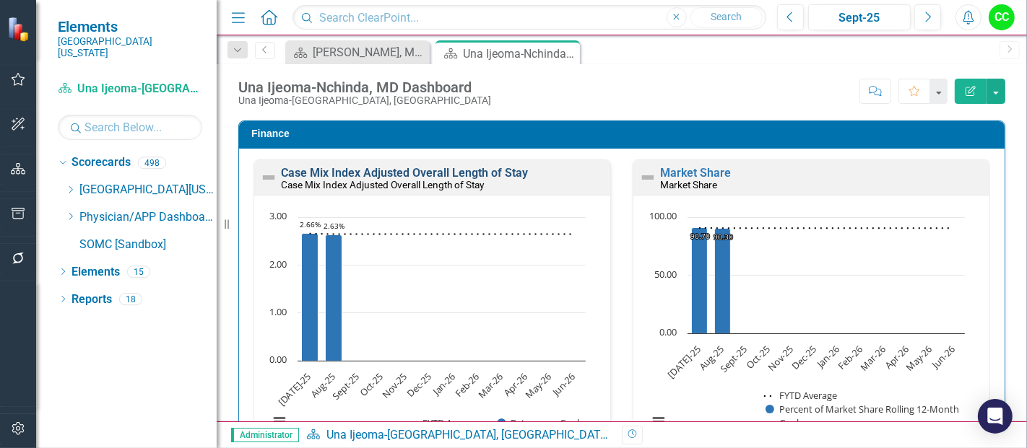
click at [481, 166] on link "Case Mix Index Adjusted Overall Length of Stay" at bounding box center [404, 173] width 247 height 14
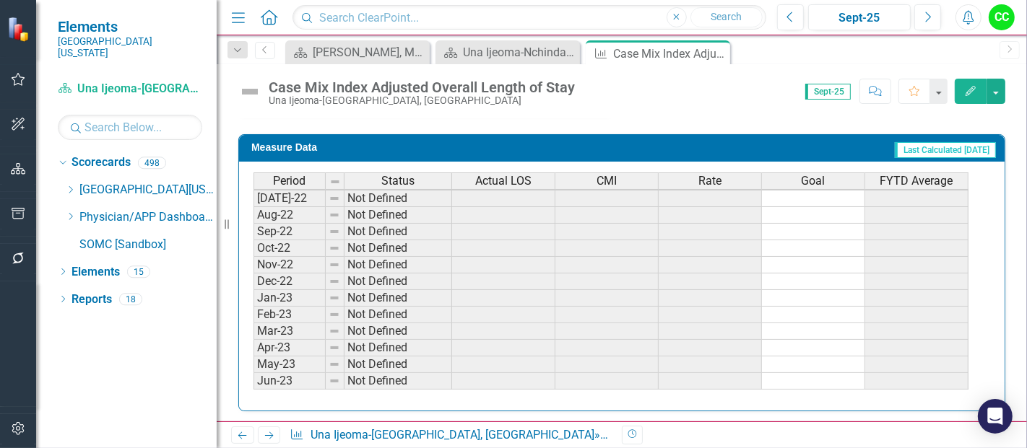
scroll to position [121, 0]
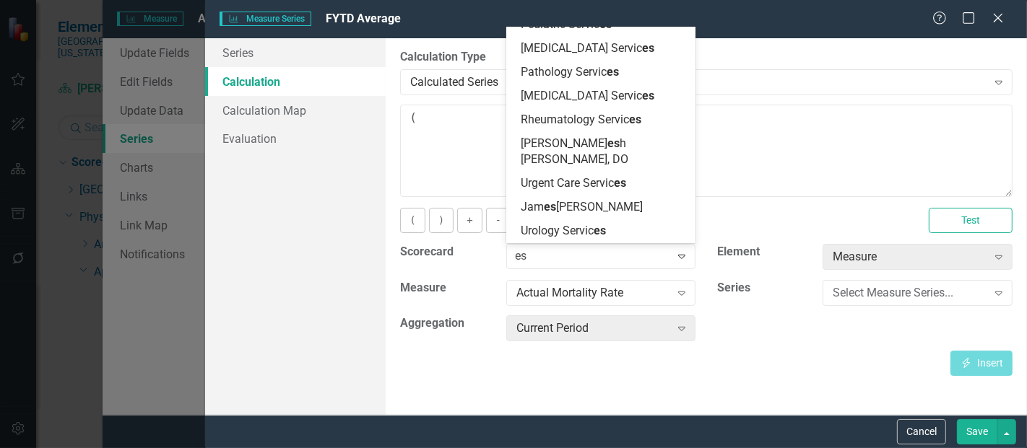
scroll to position [1939, 0]
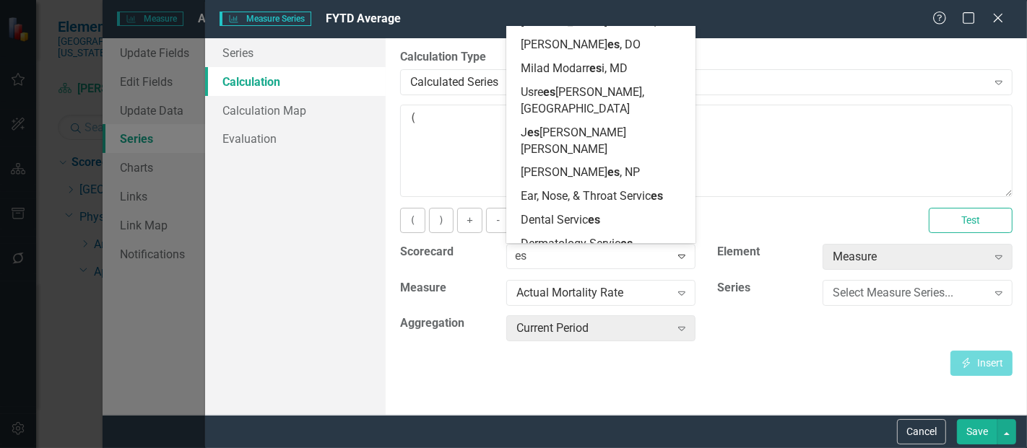
type input "esc"
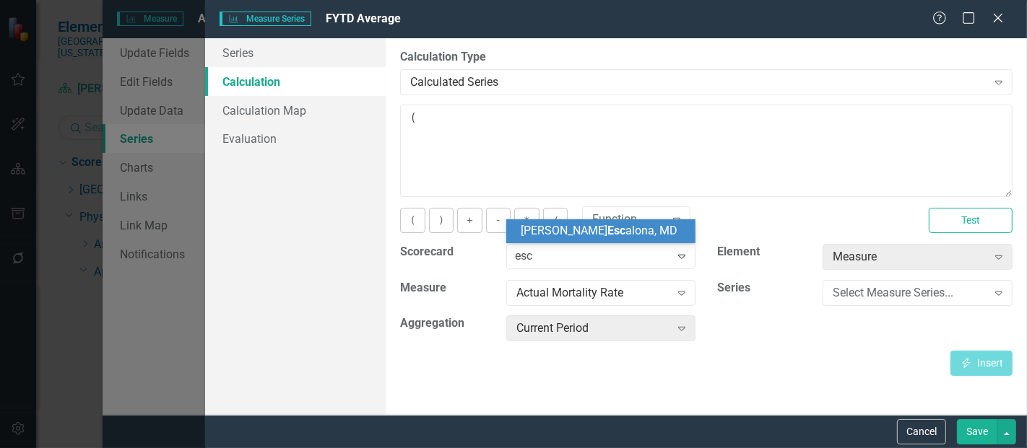
scroll to position [0, 0]
click at [581, 227] on span "Tanya Esc alona, MD" at bounding box center [599, 231] width 157 height 14
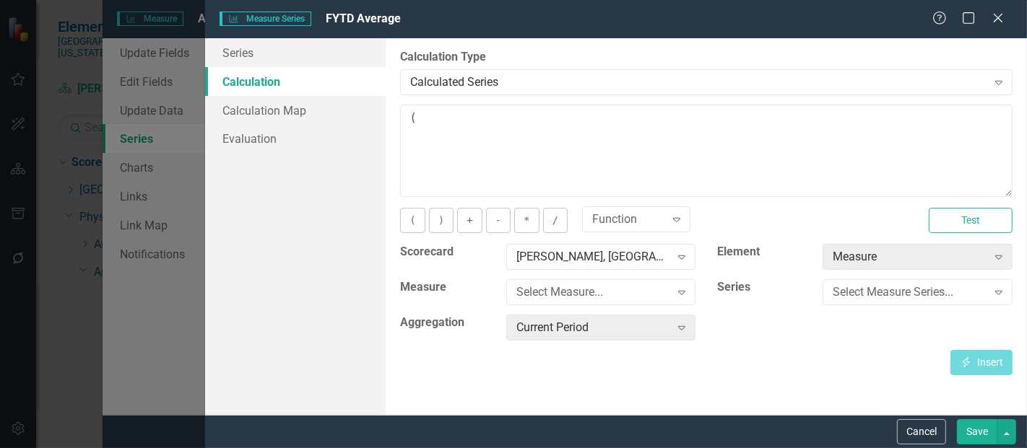
click at [571, 291] on div "Select Measure..." at bounding box center [593, 293] width 154 height 17
click at [851, 294] on div "Select Measure Series..." at bounding box center [910, 293] width 154 height 17
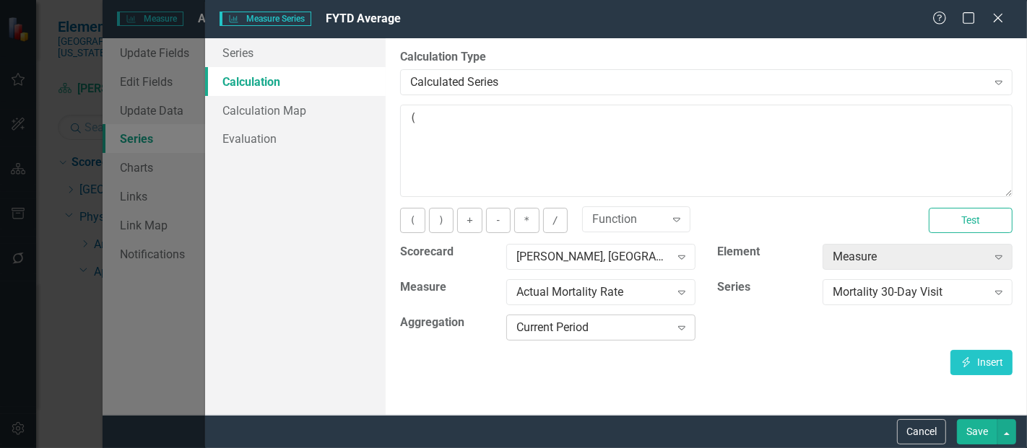
click at [532, 331] on div "Current Period" at bounding box center [593, 328] width 154 height 17
click at [973, 357] on button "Insert Insert" at bounding box center [981, 362] width 62 height 25
click at [544, 217] on button "/" at bounding box center [555, 220] width 25 height 25
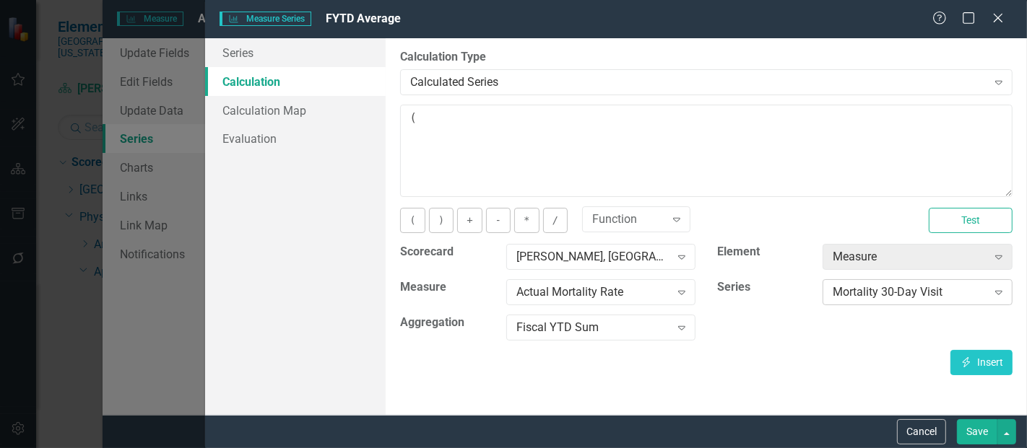
click at [887, 298] on div "Mortality 30-Day Visit" at bounding box center [910, 293] width 154 height 17
click at [992, 360] on button "Insert Insert" at bounding box center [981, 362] width 62 height 25
click at [439, 209] on button ")" at bounding box center [441, 220] width 25 height 25
click at [522, 216] on button "*" at bounding box center [526, 220] width 25 height 25
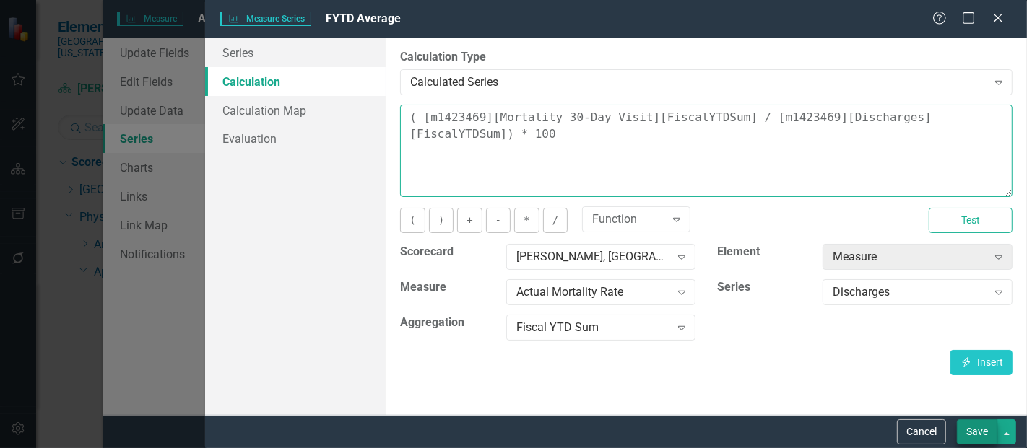
type textarea "( [m1423469][Mortality 30-Day Visit][FiscalYTDSum] / [m1423469][Discharges][Fis…"
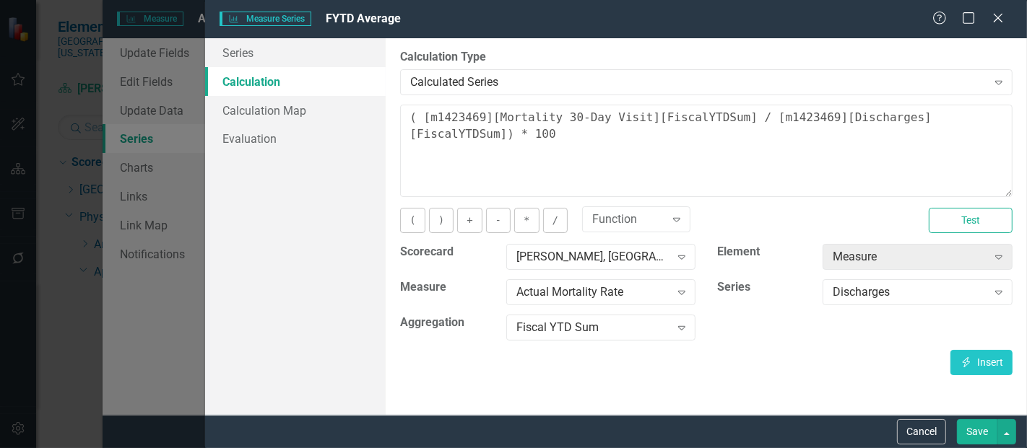
click at [986, 430] on button "Save" at bounding box center [977, 432] width 40 height 25
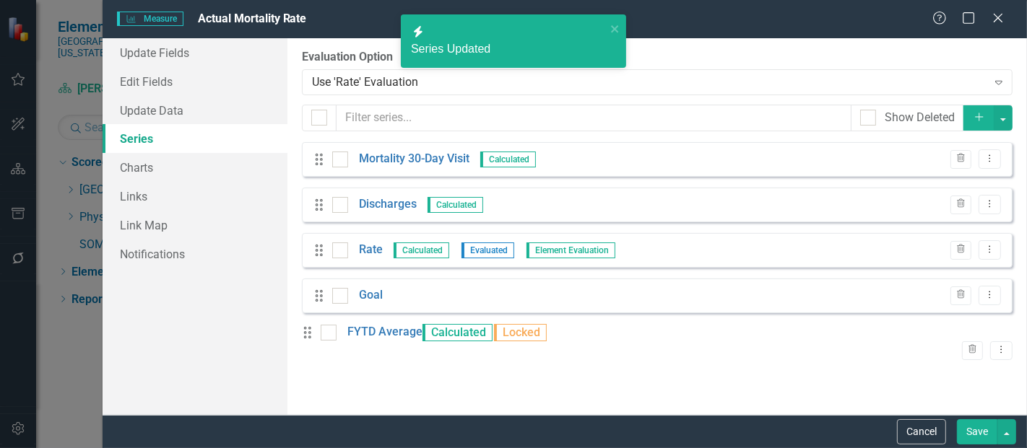
click at [971, 432] on button "Save" at bounding box center [977, 432] width 40 height 25
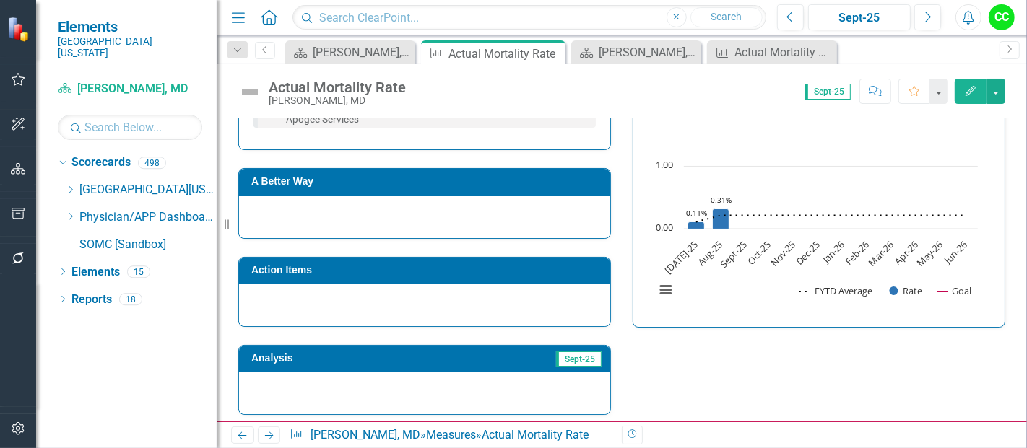
scroll to position [453, 0]
click at [554, 52] on icon "Close" at bounding box center [551, 54] width 14 height 12
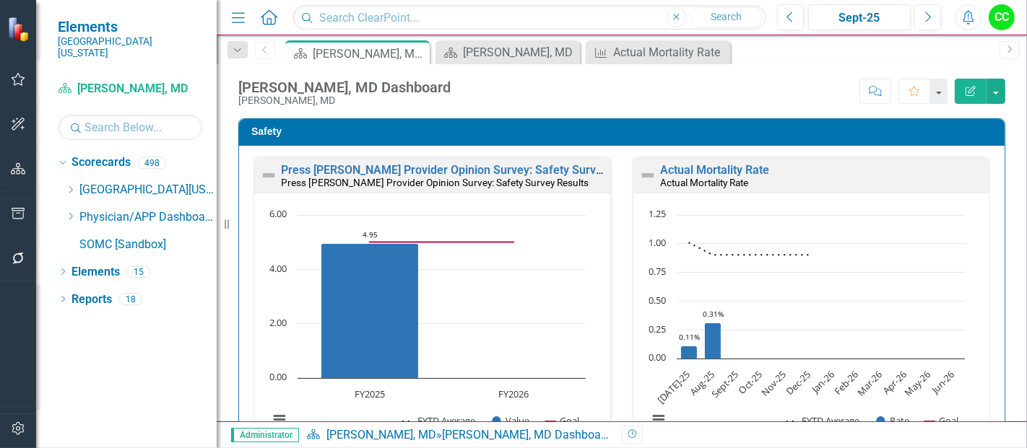
click at [0, 0] on icon "Close" at bounding box center [0, 0] width 0 height 0
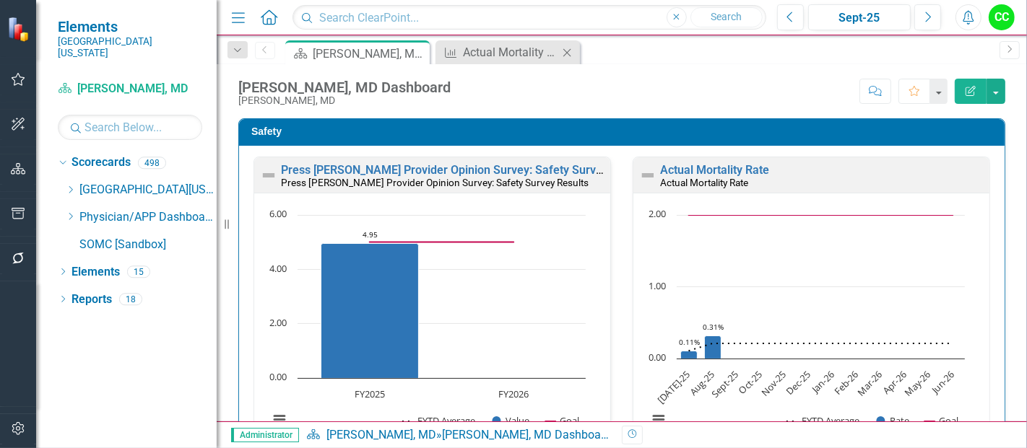
click at [566, 51] on icon at bounding box center [567, 52] width 8 height 8
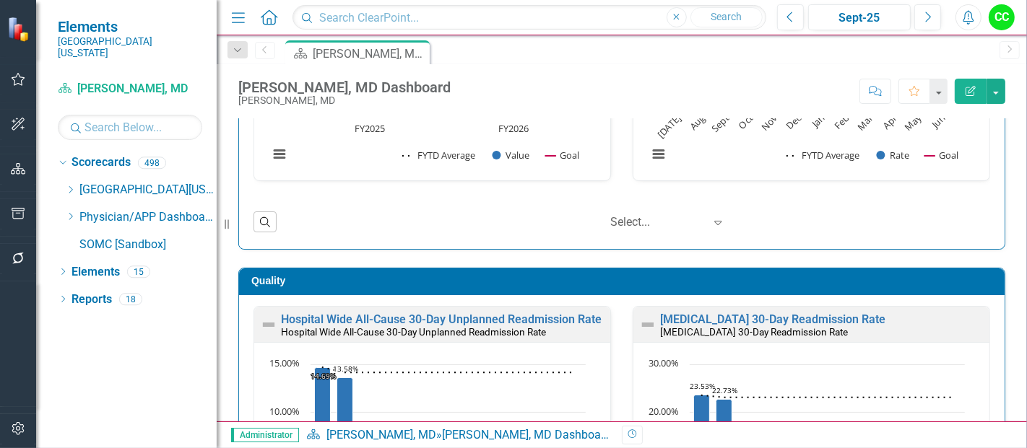
scroll to position [1, 0]
click at [462, 316] on link "Hospital Wide All-Cause 30-Day Unplanned Readmission Rate" at bounding box center [441, 320] width 321 height 14
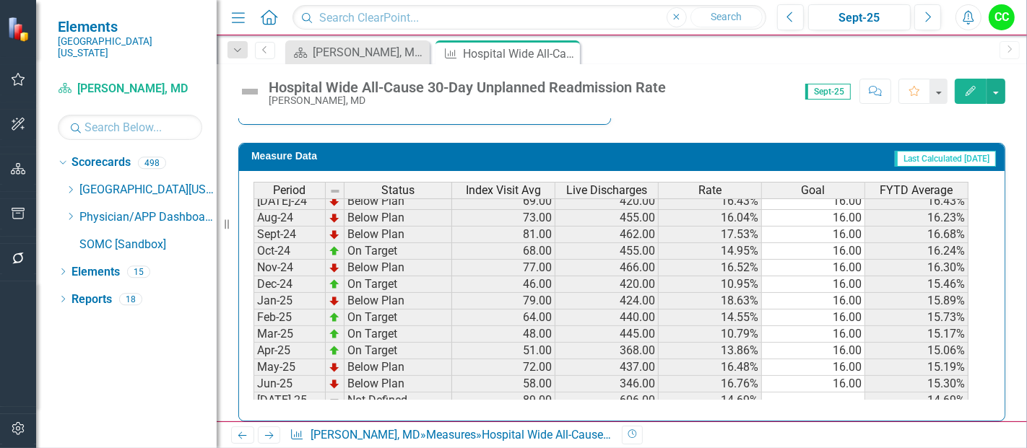
scroll to position [391, 0]
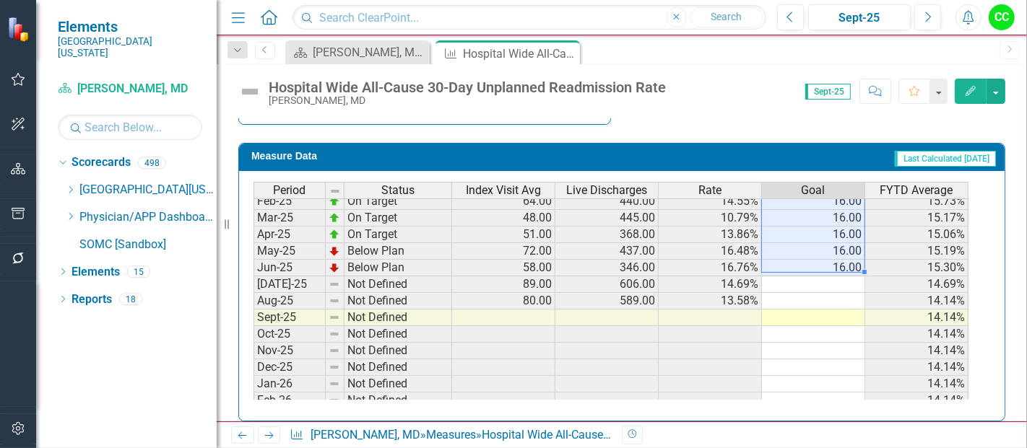
drag, startPoint x: 843, startPoint y: 209, endPoint x: 840, endPoint y: 267, distance: 57.9
click at [253, 267] on div "Period Status Index Visit Avg Live Discharges Rate Goal FYTD Average Sep-23 On …" at bounding box center [253, 159] width 0 height 533
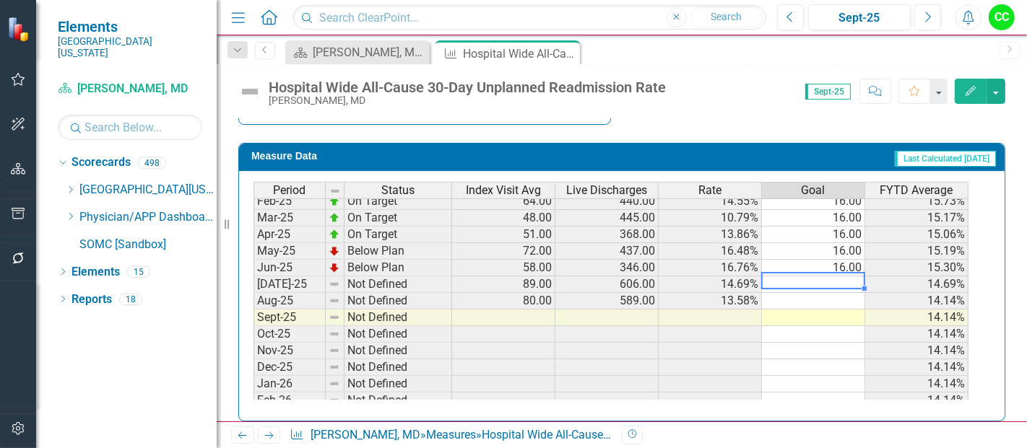
click at [836, 277] on td at bounding box center [813, 285] width 103 height 17
type textarea "16"
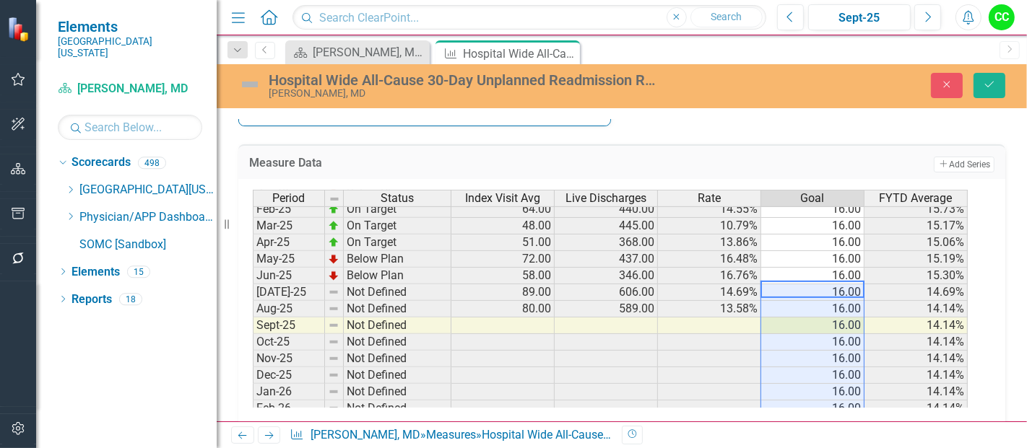
click at [972, 73] on div "Close Save" at bounding box center [858, 85] width 316 height 25
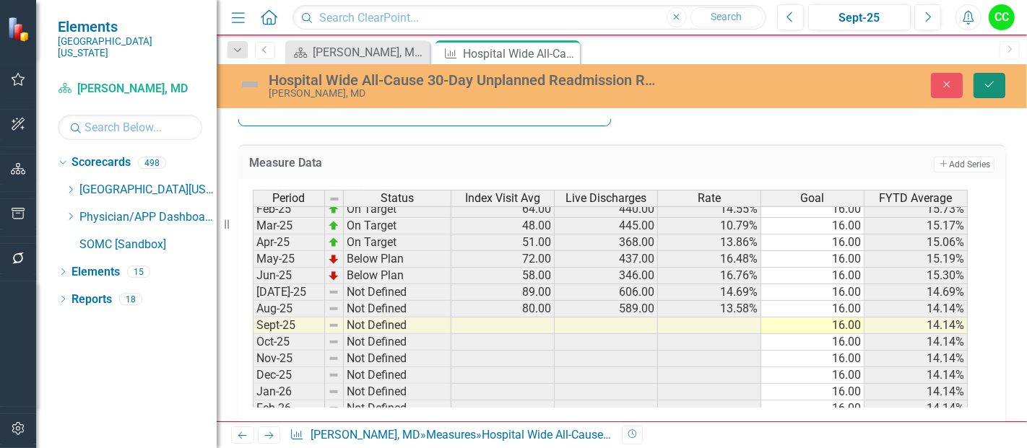
click at [991, 87] on icon "Save" at bounding box center [989, 84] width 13 height 10
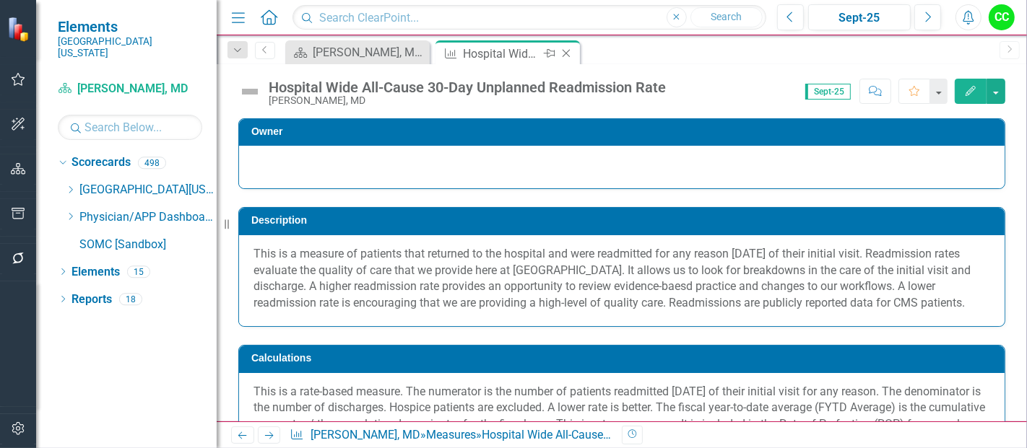
click at [561, 51] on icon "Close" at bounding box center [566, 54] width 14 height 12
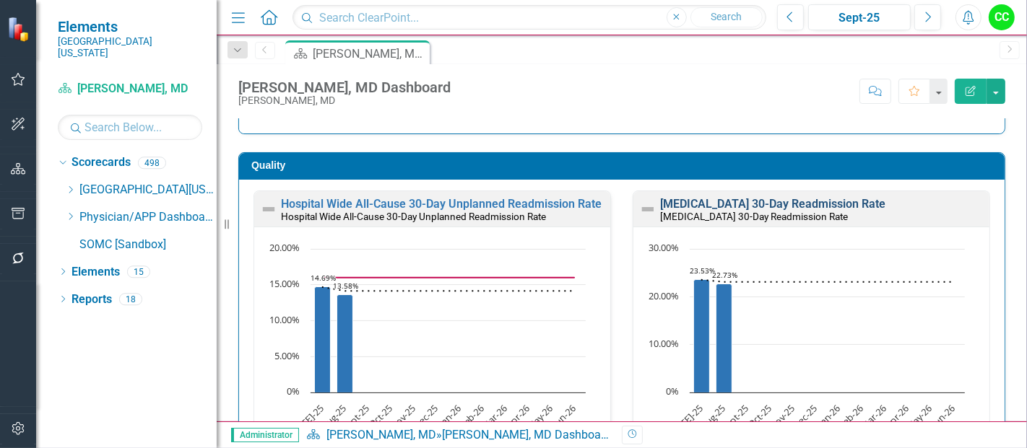
click at [729, 201] on link "[MEDICAL_DATA] 30-Day Readmission Rate" at bounding box center [772, 204] width 225 height 14
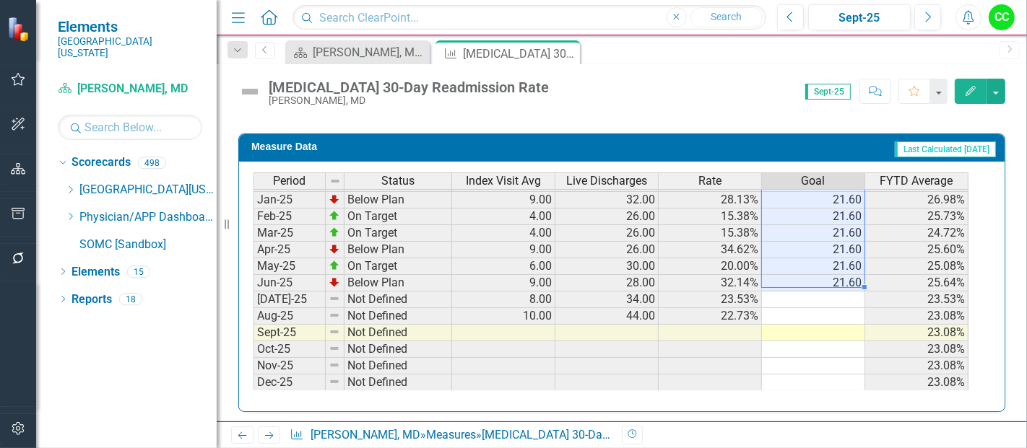
drag, startPoint x: 852, startPoint y: 200, endPoint x: 848, endPoint y: 271, distance: 70.9
click at [848, 271] on tbody "Sep-23 Below Plan 9.00 32.00 28.13% 21.60 31.68% Oct-23 Below Plan 9.00 25.00 3…" at bounding box center [610, 184] width 715 height 516
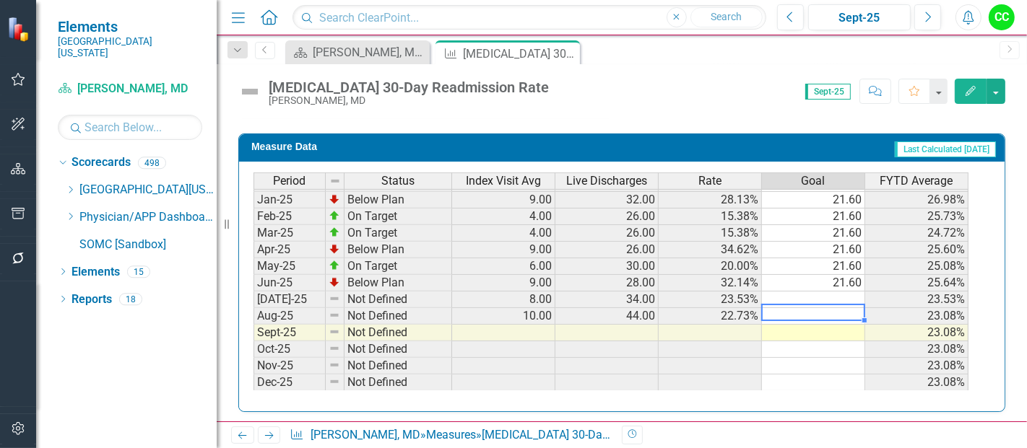
click at [253, 300] on div "Period Status Index Visit Avg Live Discharges Rate Goal FYTD Average Sep-23 Bel…" at bounding box center [253, 174] width 0 height 533
click at [850, 292] on td at bounding box center [813, 300] width 103 height 17
type textarea "21.6"
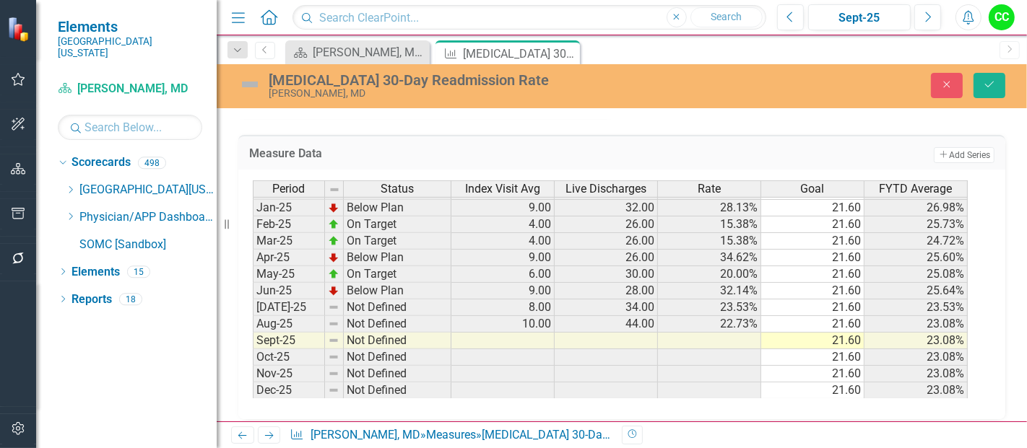
click at [1000, 69] on div "Heart Failure 30-Day Readmission Rate Saketh Parsi, MD Close Save" at bounding box center [622, 86] width 810 height 44
click at [994, 83] on icon "Save" at bounding box center [989, 84] width 13 height 10
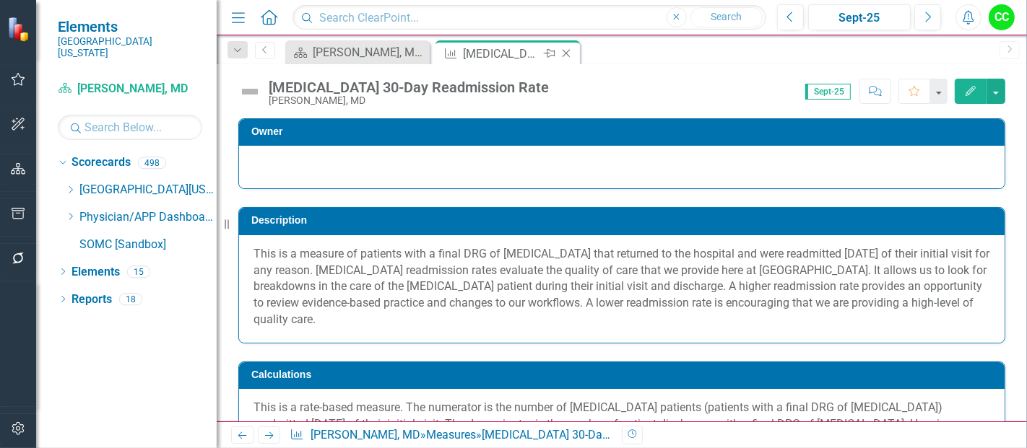
click at [567, 56] on icon "Close" at bounding box center [566, 54] width 14 height 12
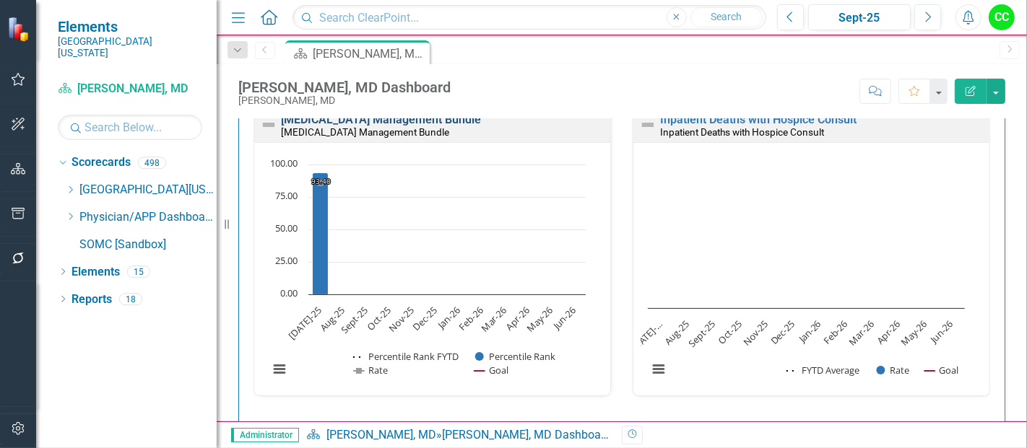
click at [437, 126] on link "[MEDICAL_DATA] Management Bundle" at bounding box center [381, 120] width 200 height 14
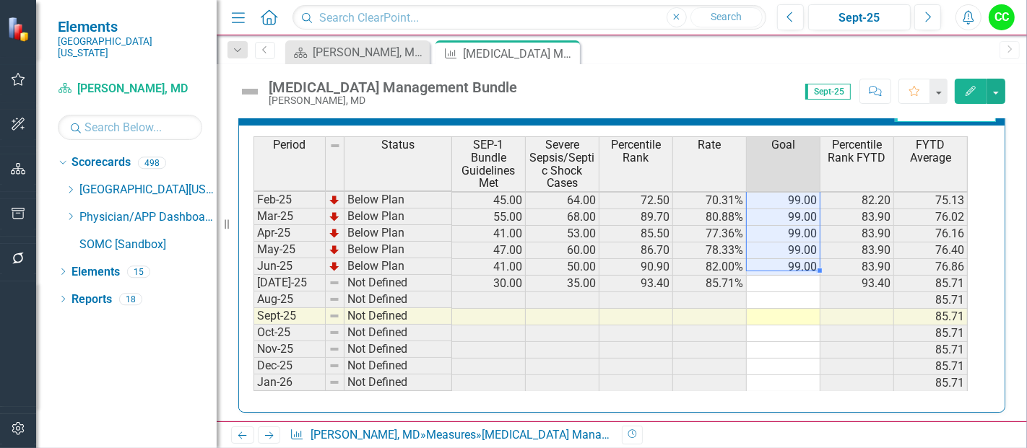
drag, startPoint x: 783, startPoint y: 195, endPoint x: 791, endPoint y: 257, distance: 62.6
click at [791, 257] on tbody "Sep-23 Below Plan 13.00 28.00 21.40 46.43% 99.00 48.39 Oct-23 Below Plan 24.00 …" at bounding box center [610, 176] width 714 height 532
click at [795, 276] on td at bounding box center [784, 284] width 74 height 17
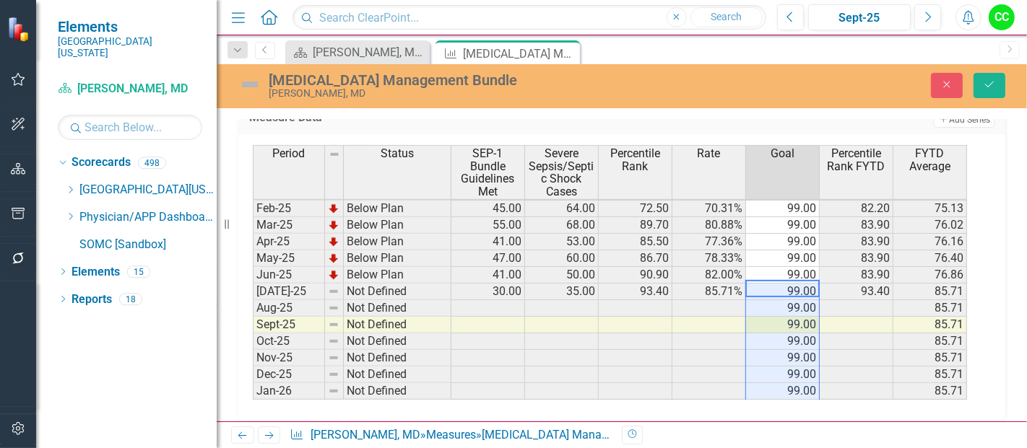
type textarea "99"
click at [999, 77] on button "Save" at bounding box center [989, 85] width 32 height 25
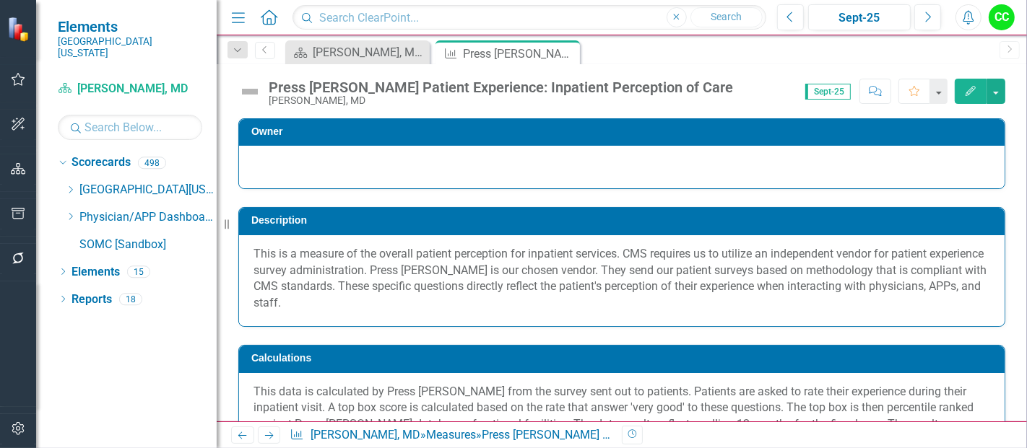
scroll to position [456, 0]
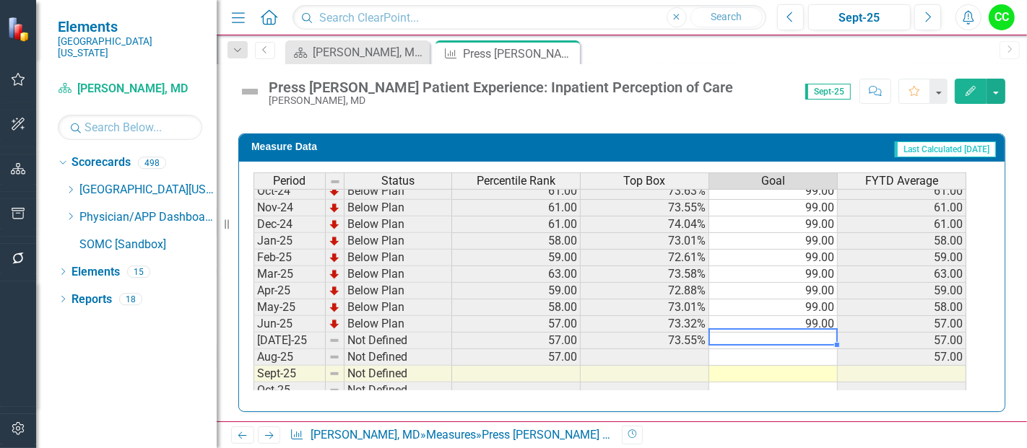
click at [790, 335] on td at bounding box center [773, 341] width 129 height 17
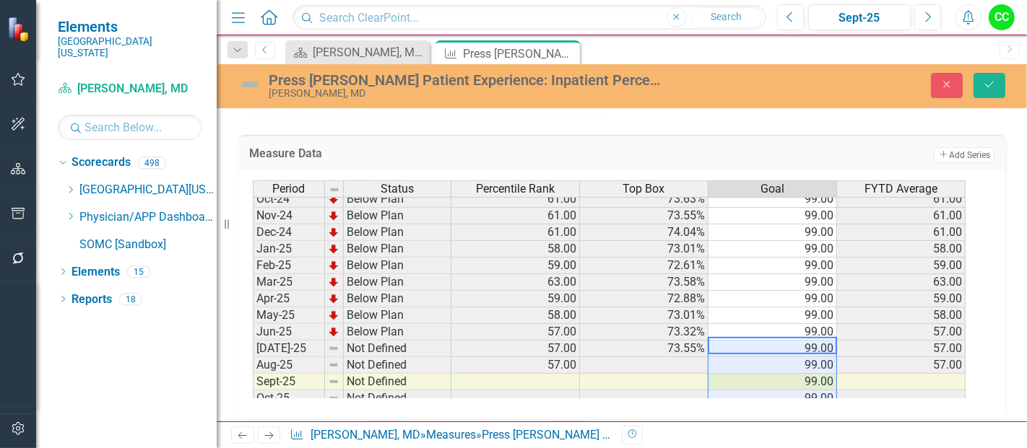
type textarea "99"
click at [990, 81] on icon "Save" at bounding box center [989, 84] width 13 height 10
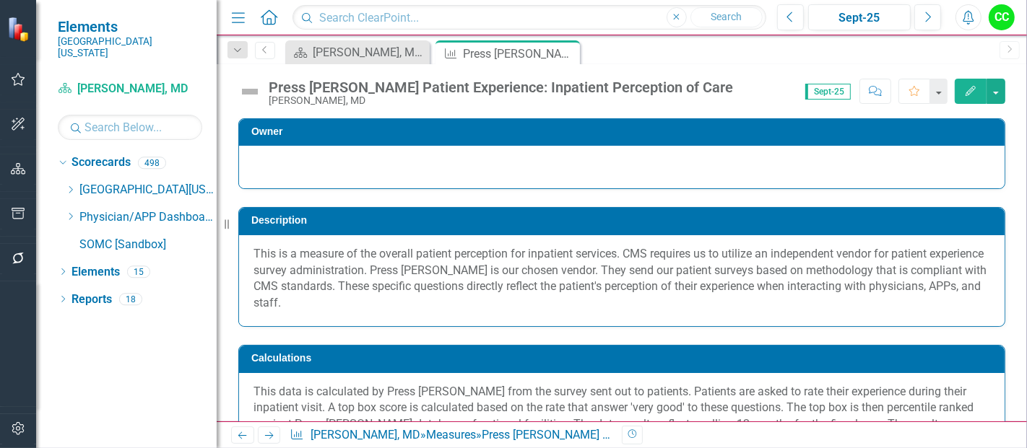
click at [650, 106] on div "Press [PERSON_NAME] Patient Experience: Inpatient Perception of Care [PERSON_NA…" at bounding box center [622, 242] width 810 height 357
